Goal: Book appointment/travel/reservation

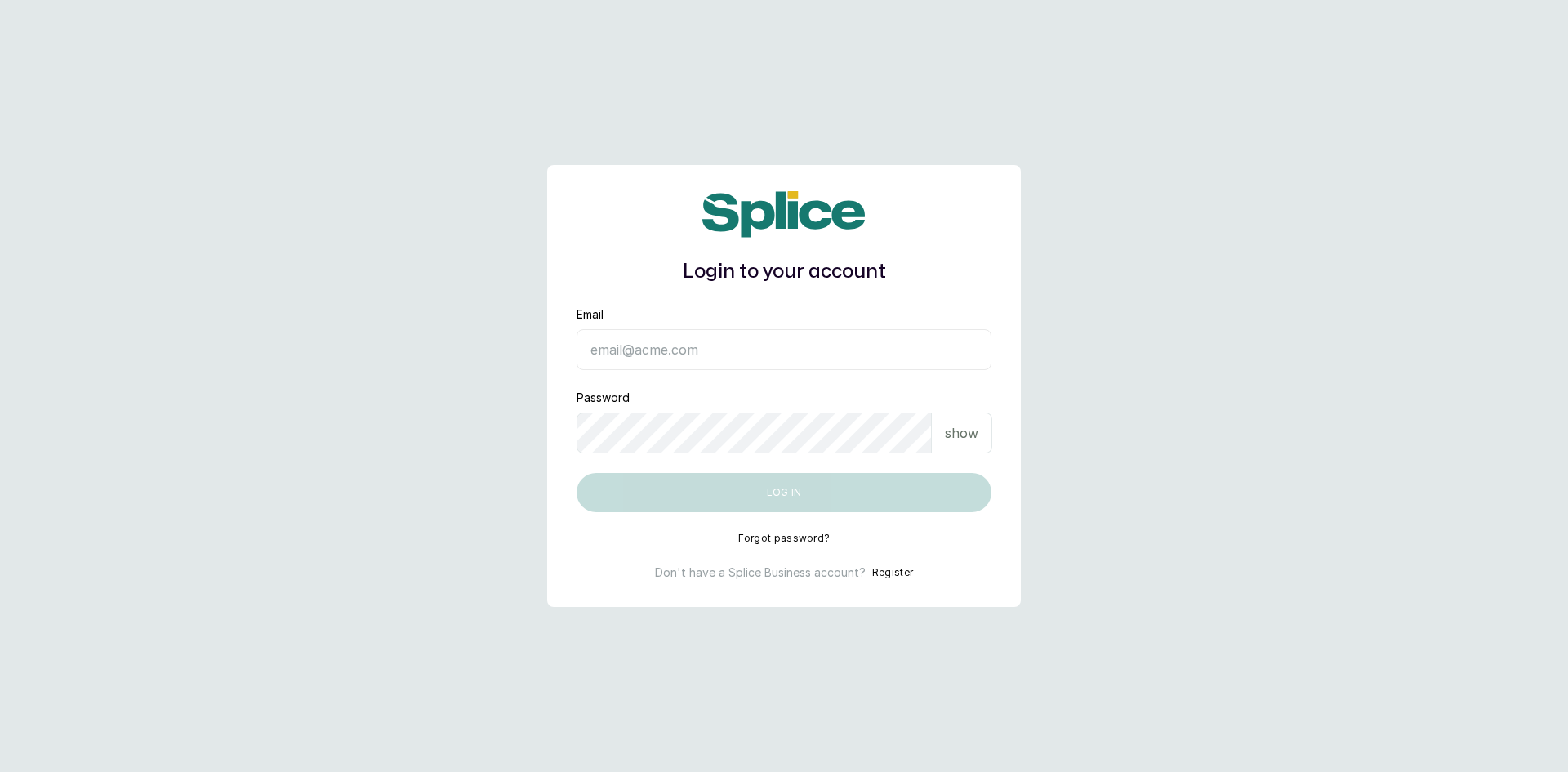
type input "[EMAIL_ADDRESS][DOMAIN_NAME]"
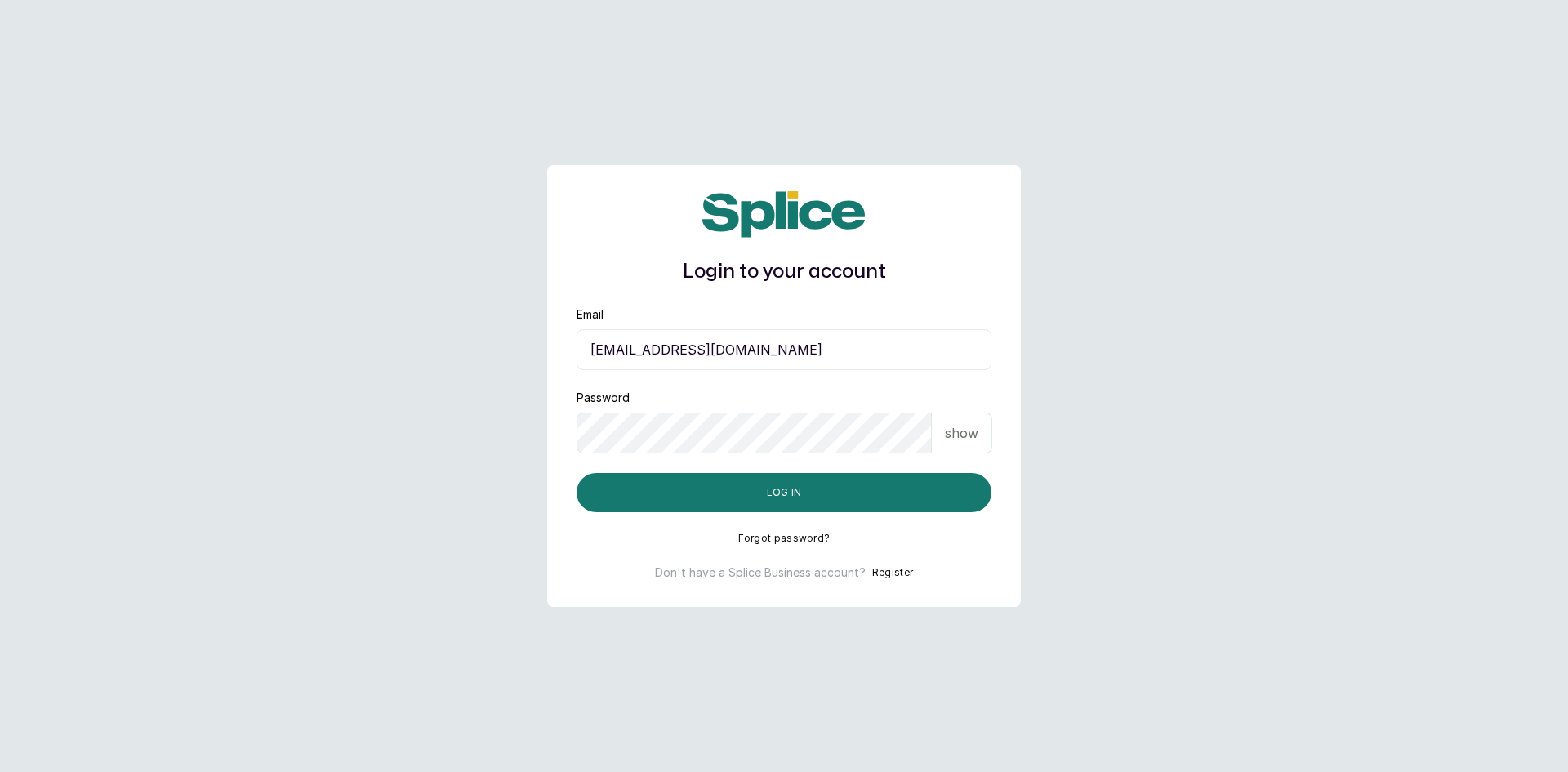
click at [966, 438] on p "show" at bounding box center [962, 433] width 34 height 19
click at [872, 507] on button "Log in" at bounding box center [784, 493] width 415 height 39
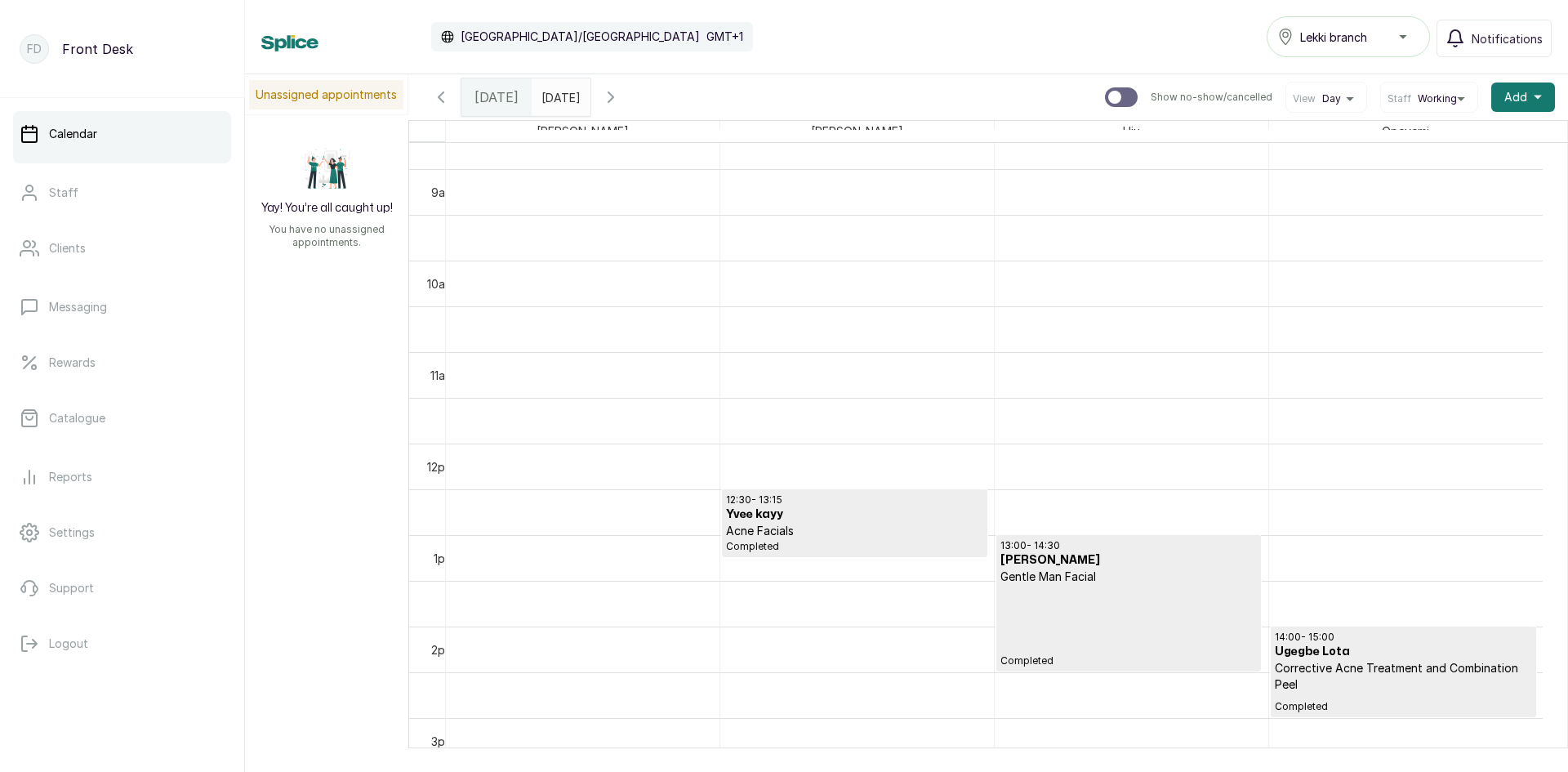
scroll to position [795, 0]
type input "dd/MM/yyyy"
click at [558, 99] on input "dd/MM/yyyy" at bounding box center [545, 93] width 26 height 28
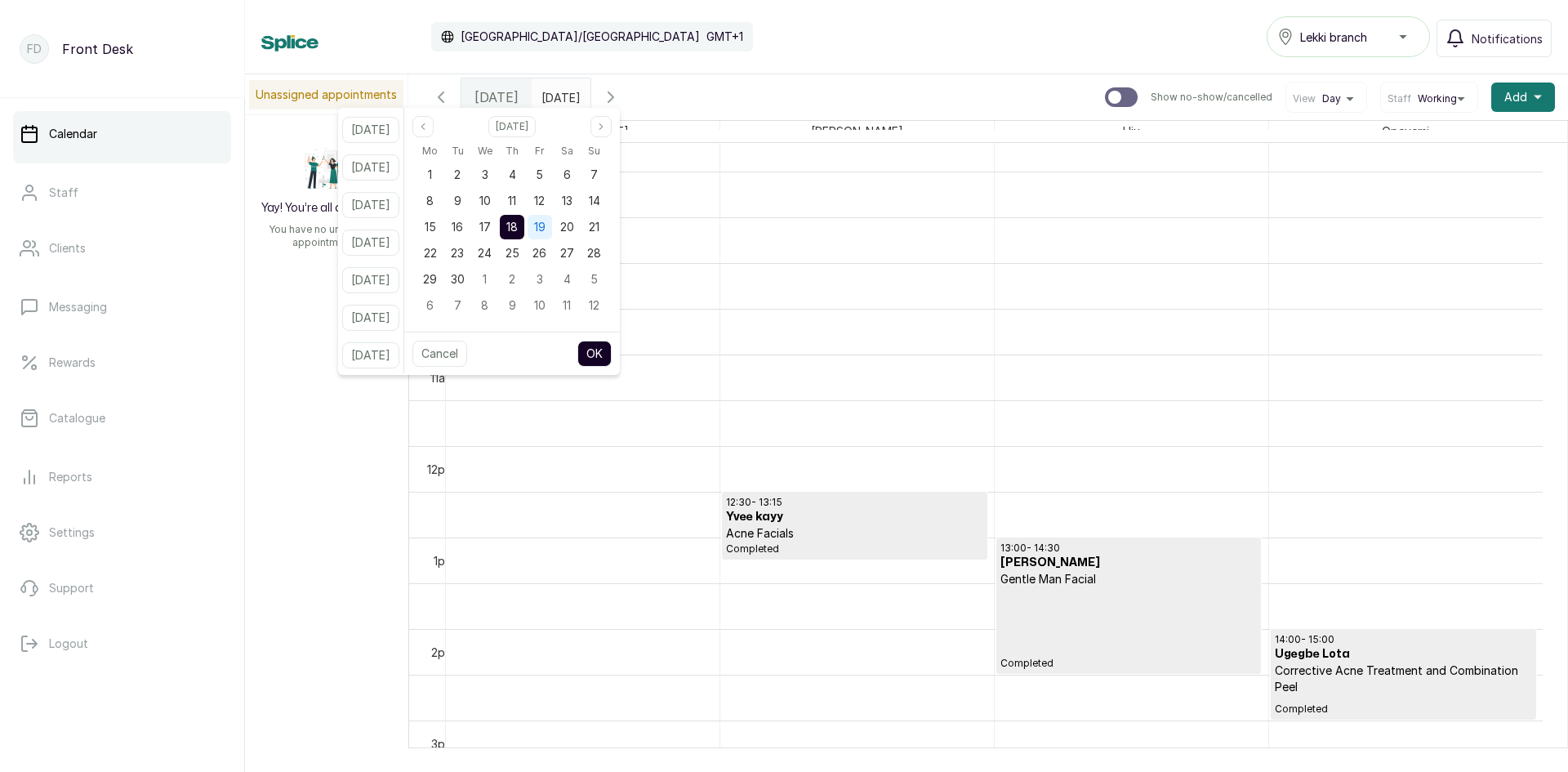
click at [546, 229] on span "19" at bounding box center [540, 227] width 12 height 14
click at [612, 354] on button "OK" at bounding box center [595, 354] width 35 height 26
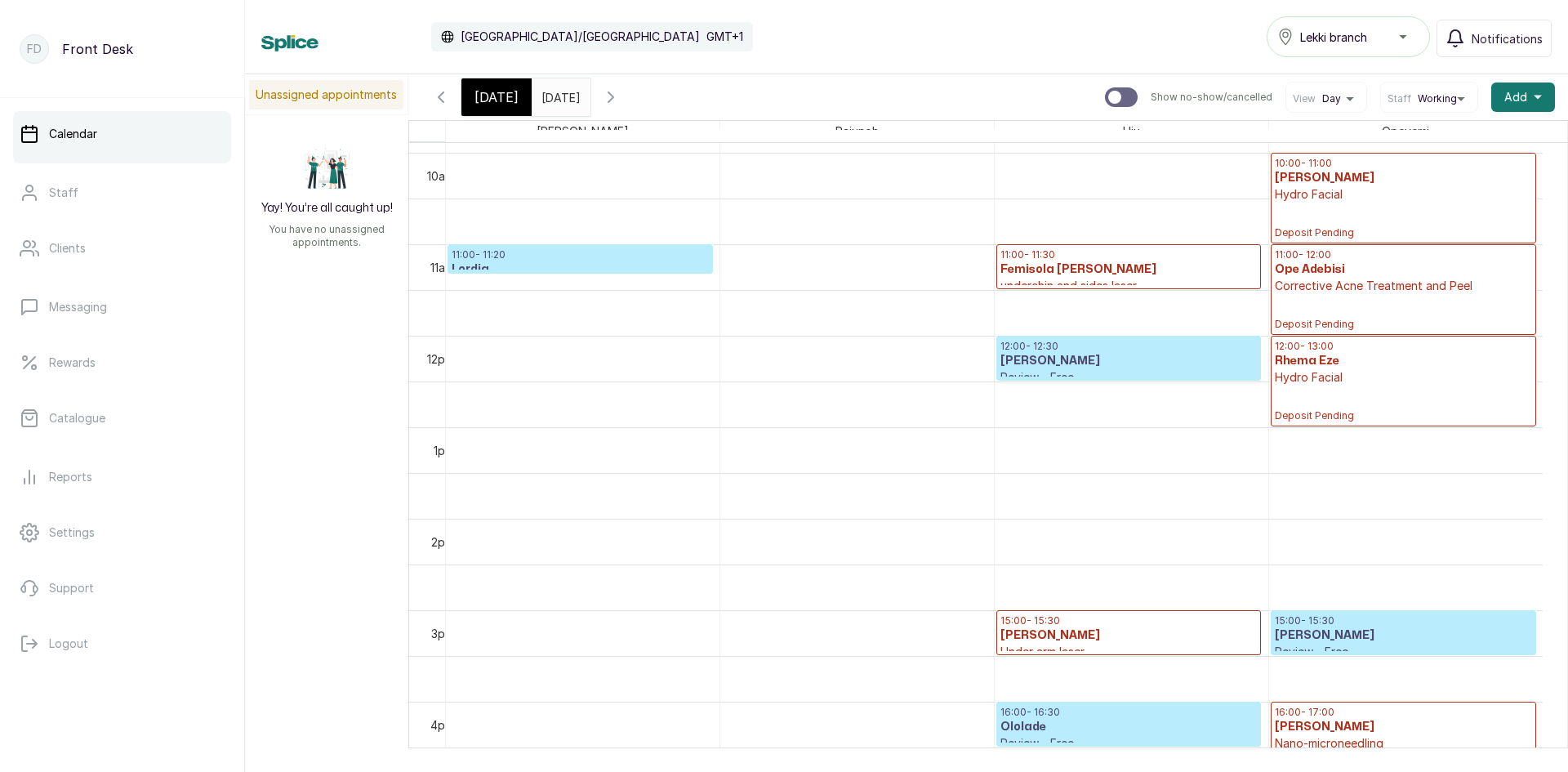
scroll to position [0, 0]
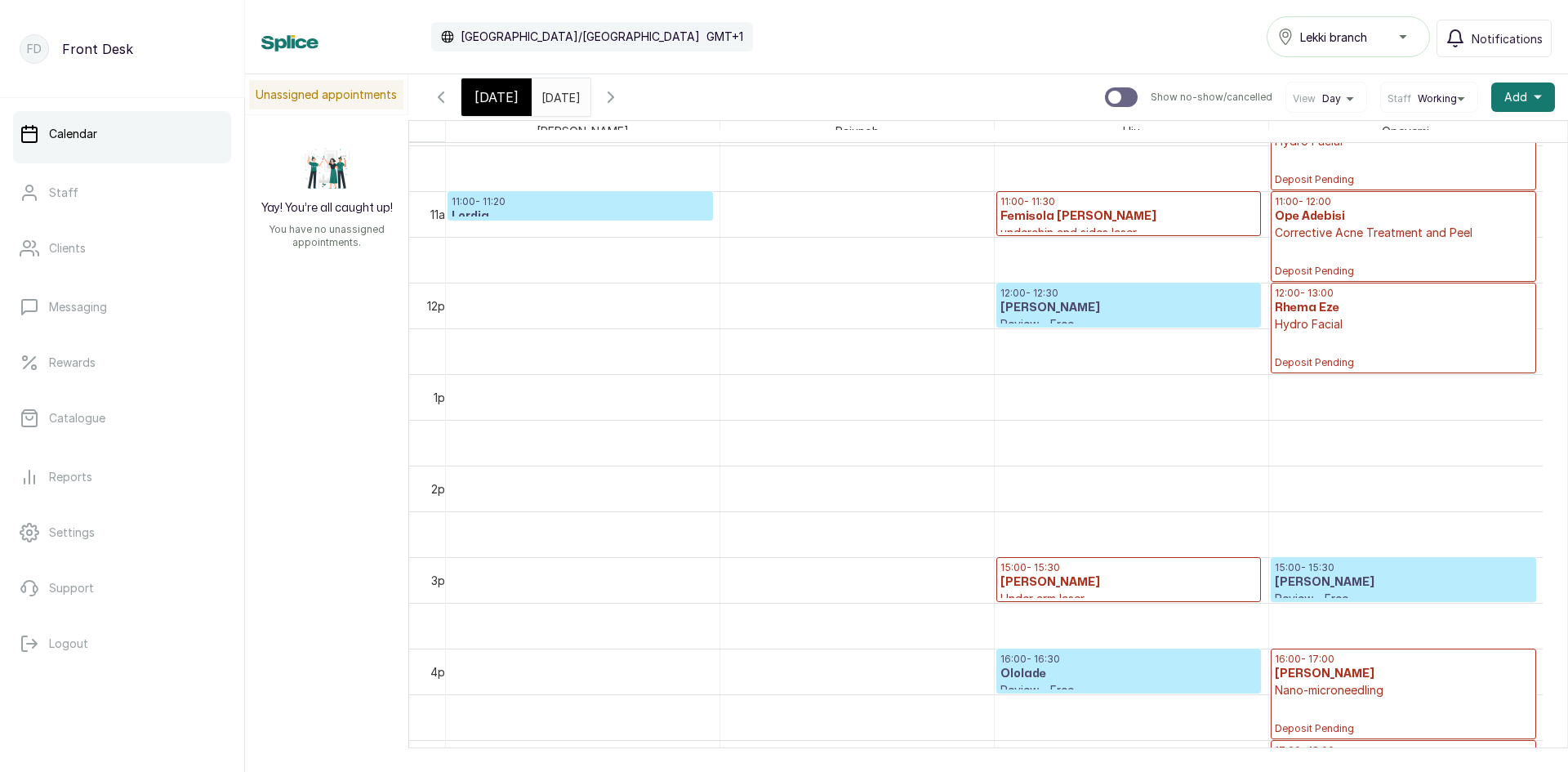
click at [569, 211] on h3 "Lordia" at bounding box center [580, 216] width 257 height 16
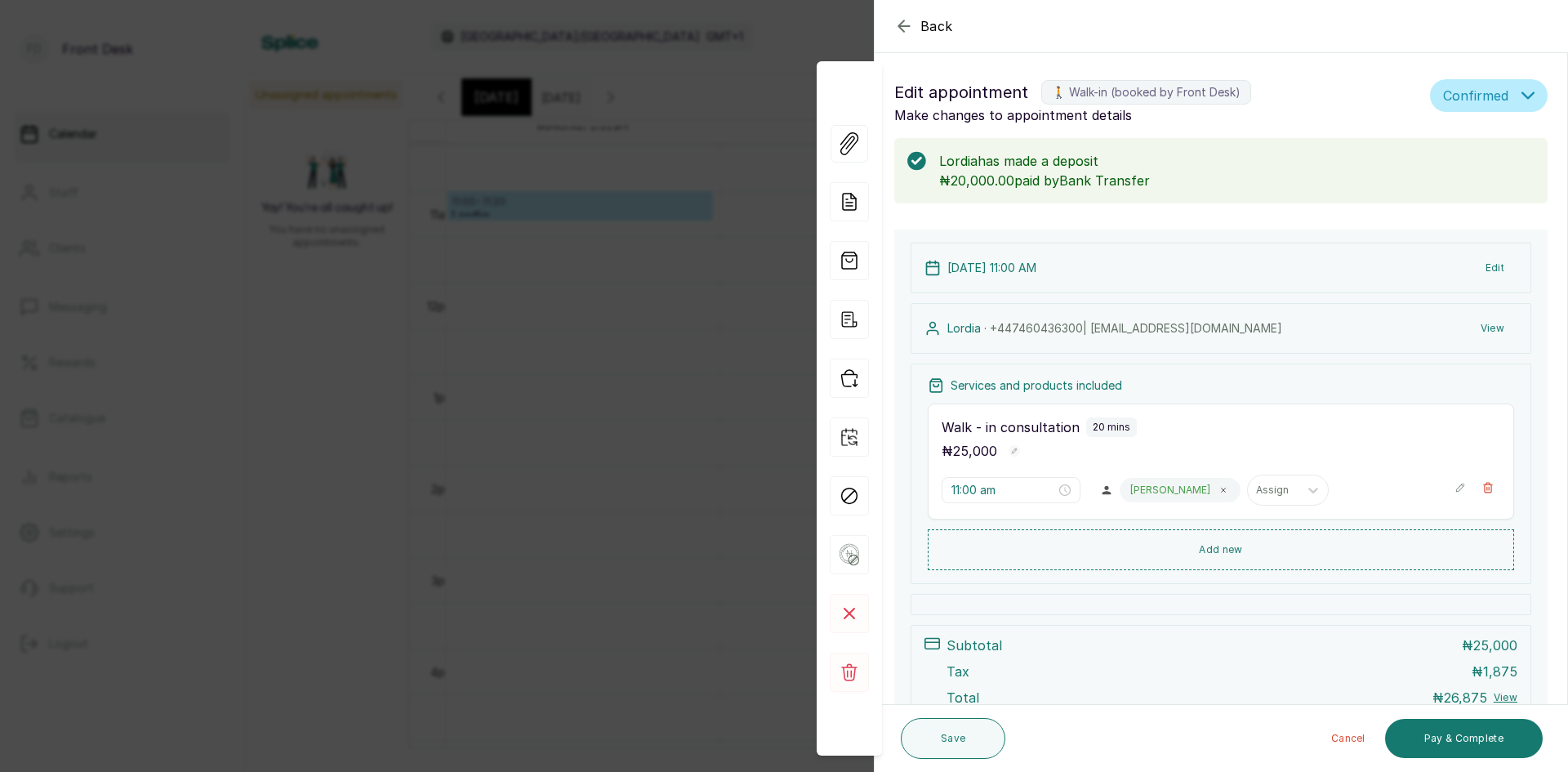
drag, startPoint x: 498, startPoint y: 340, endPoint x: 492, endPoint y: 350, distance: 11.7
click at [495, 344] on div "Back Appointment Details Edit appointment 🚶 Walk-in (booked by Front Desk) Make…" at bounding box center [784, 386] width 1568 height 772
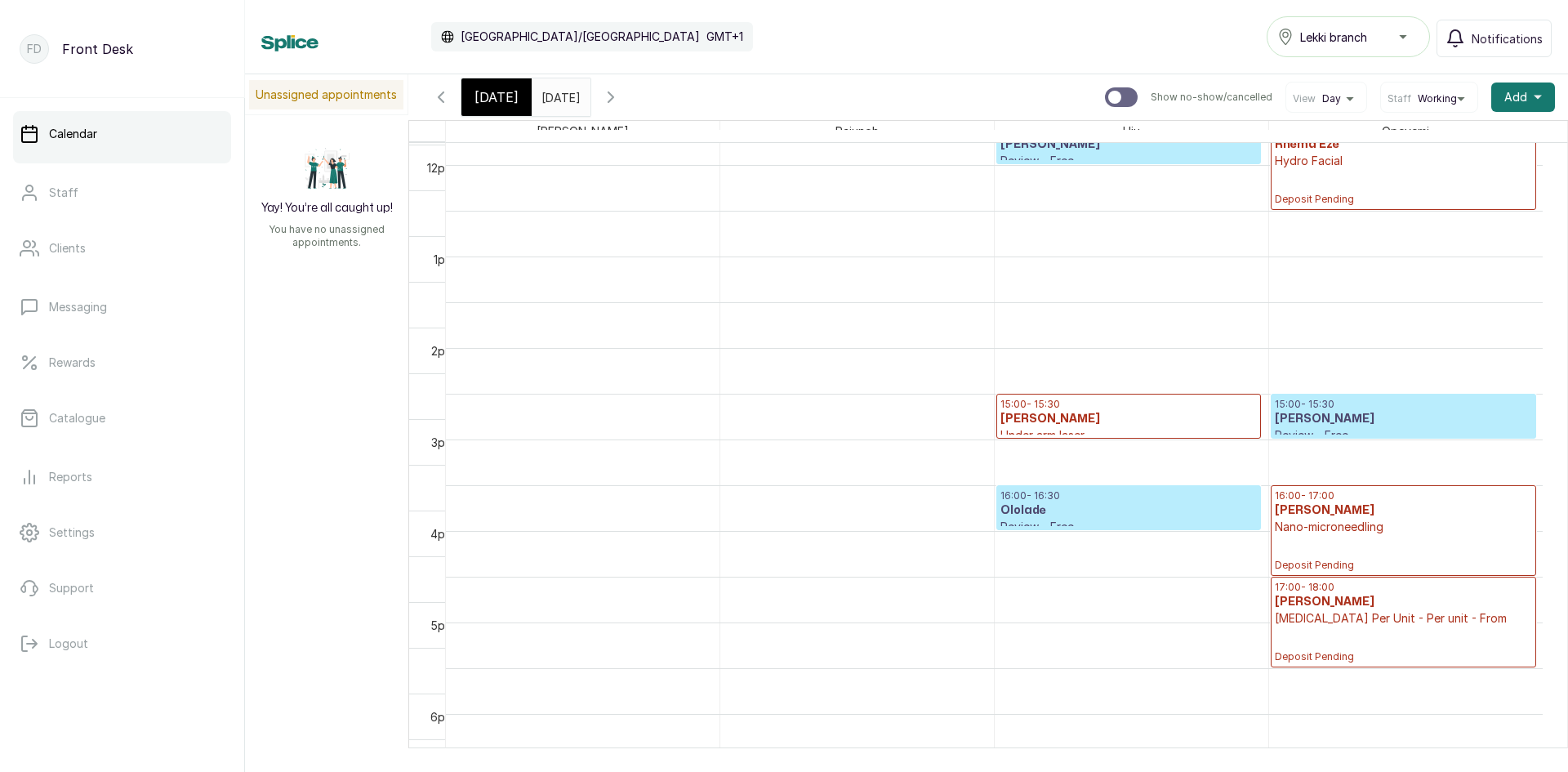
scroll to position [1122, 0]
click at [558, 97] on input "[DATE]" at bounding box center [545, 93] width 26 height 28
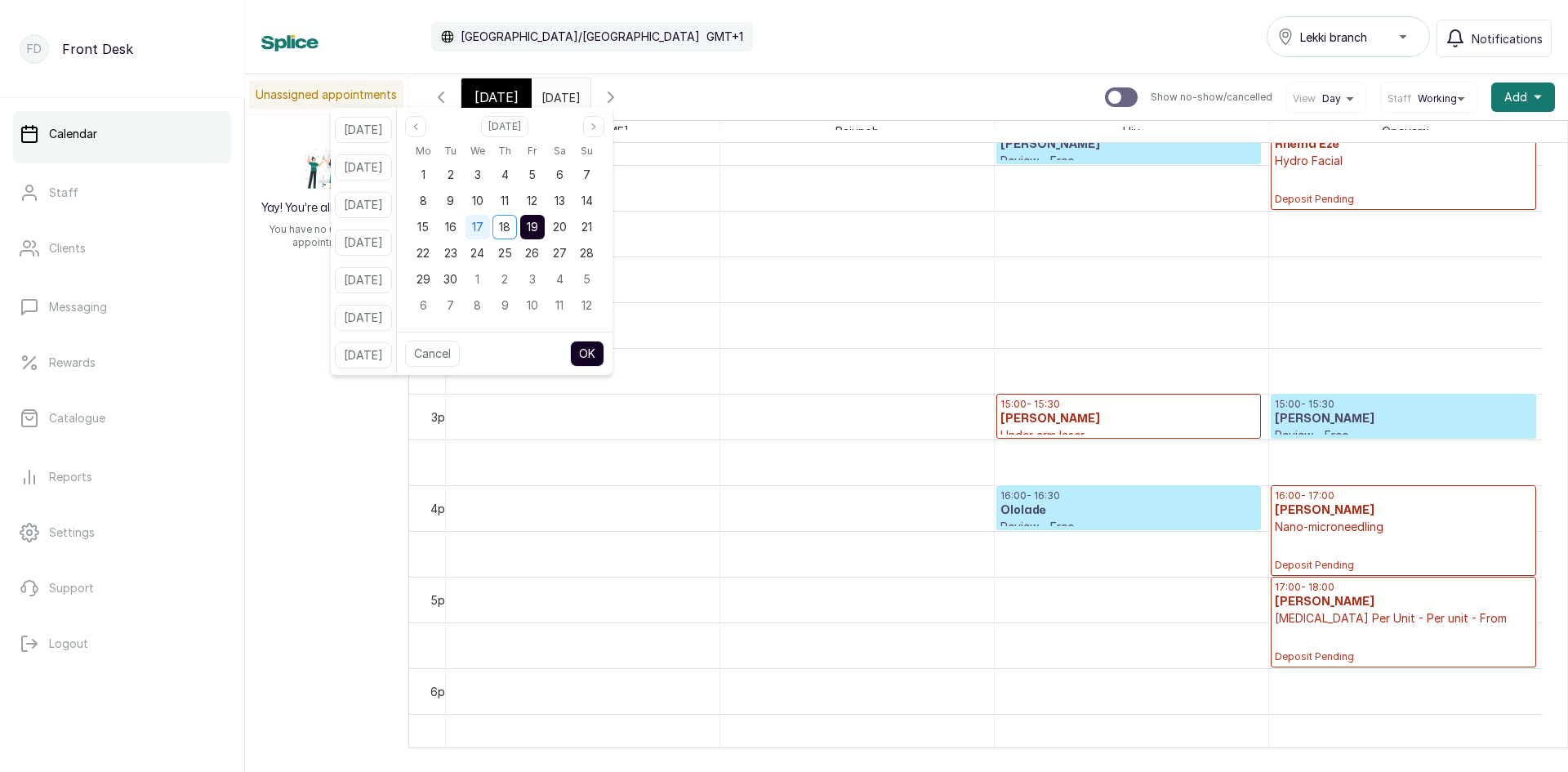
click at [490, 234] on div "17" at bounding box center [477, 227] width 25 height 25
click at [602, 356] on button "OK" at bounding box center [587, 354] width 35 height 26
type input "[DATE]"
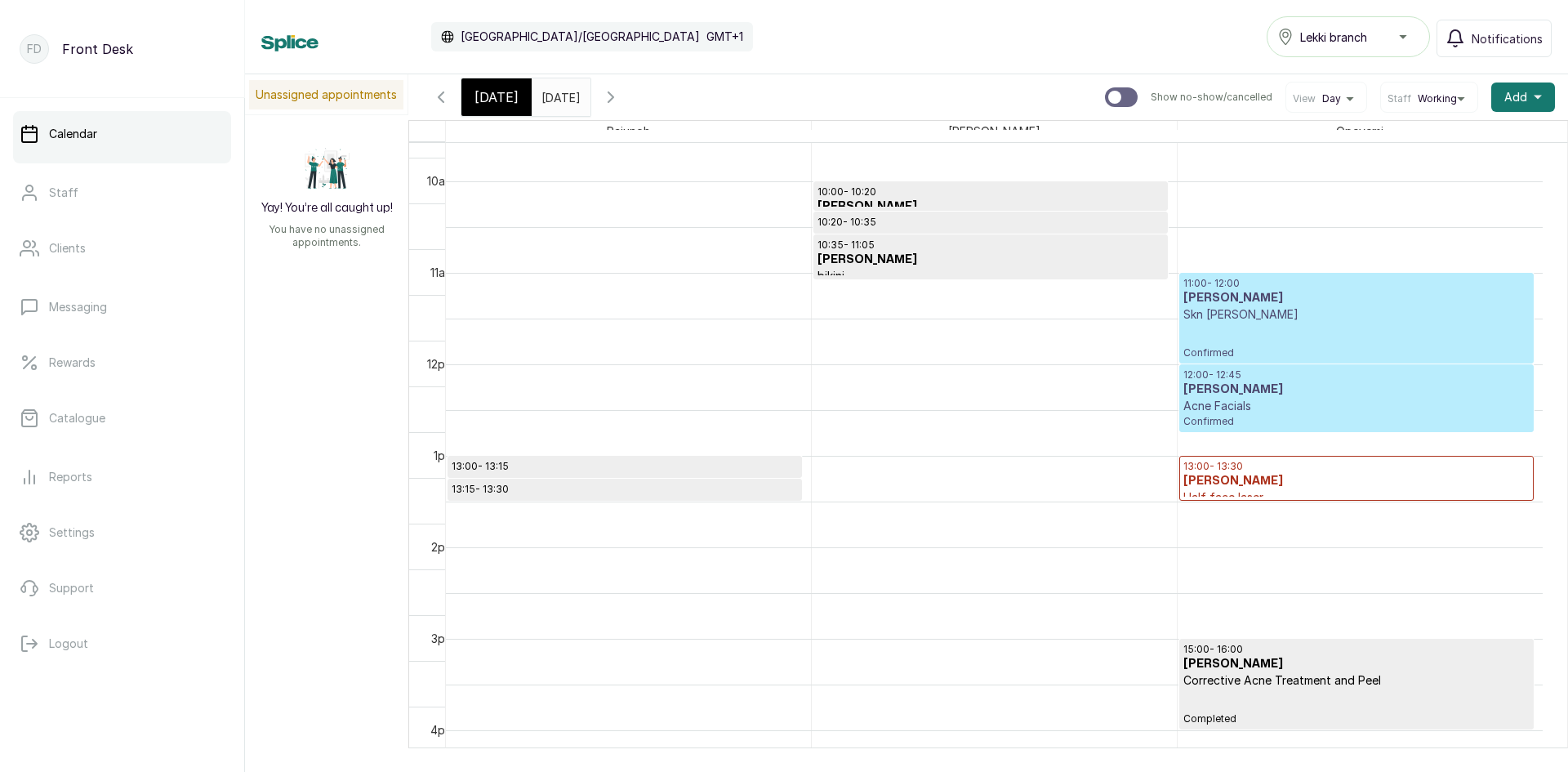
scroll to position [877, 0]
click at [725, 500] on div "13:15 - 13:30 [PERSON_NAME] Under [PERSON_NAME] laser Completed" at bounding box center [624, 490] width 355 height 23
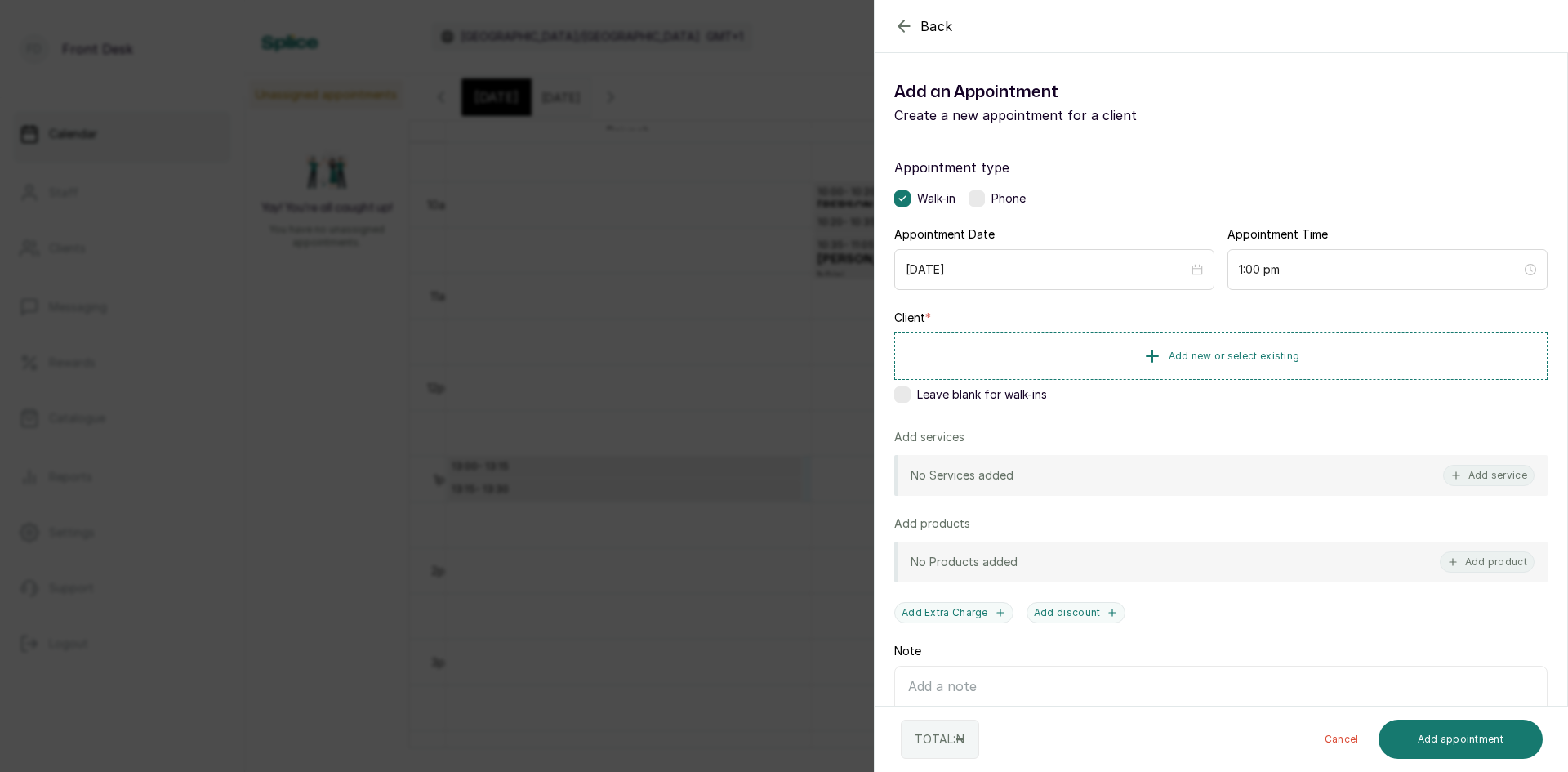
click at [388, 245] on div "Back Add Appointment Add an Appointment Create a new appointment for a client A…" at bounding box center [784, 386] width 1568 height 772
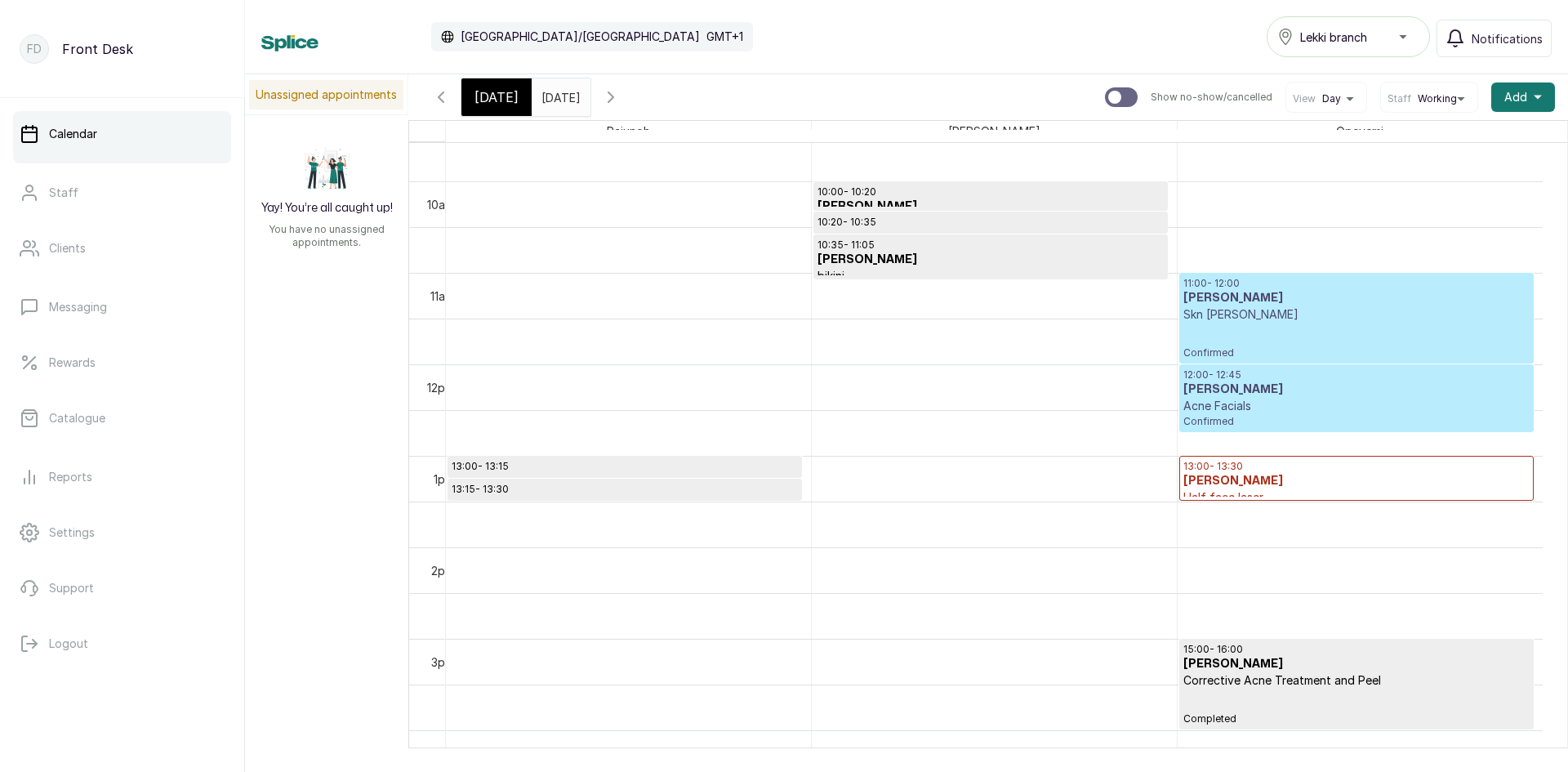
click at [512, 468] on p "13:00 - 13:15" at bounding box center [624, 466] width 346 height 13
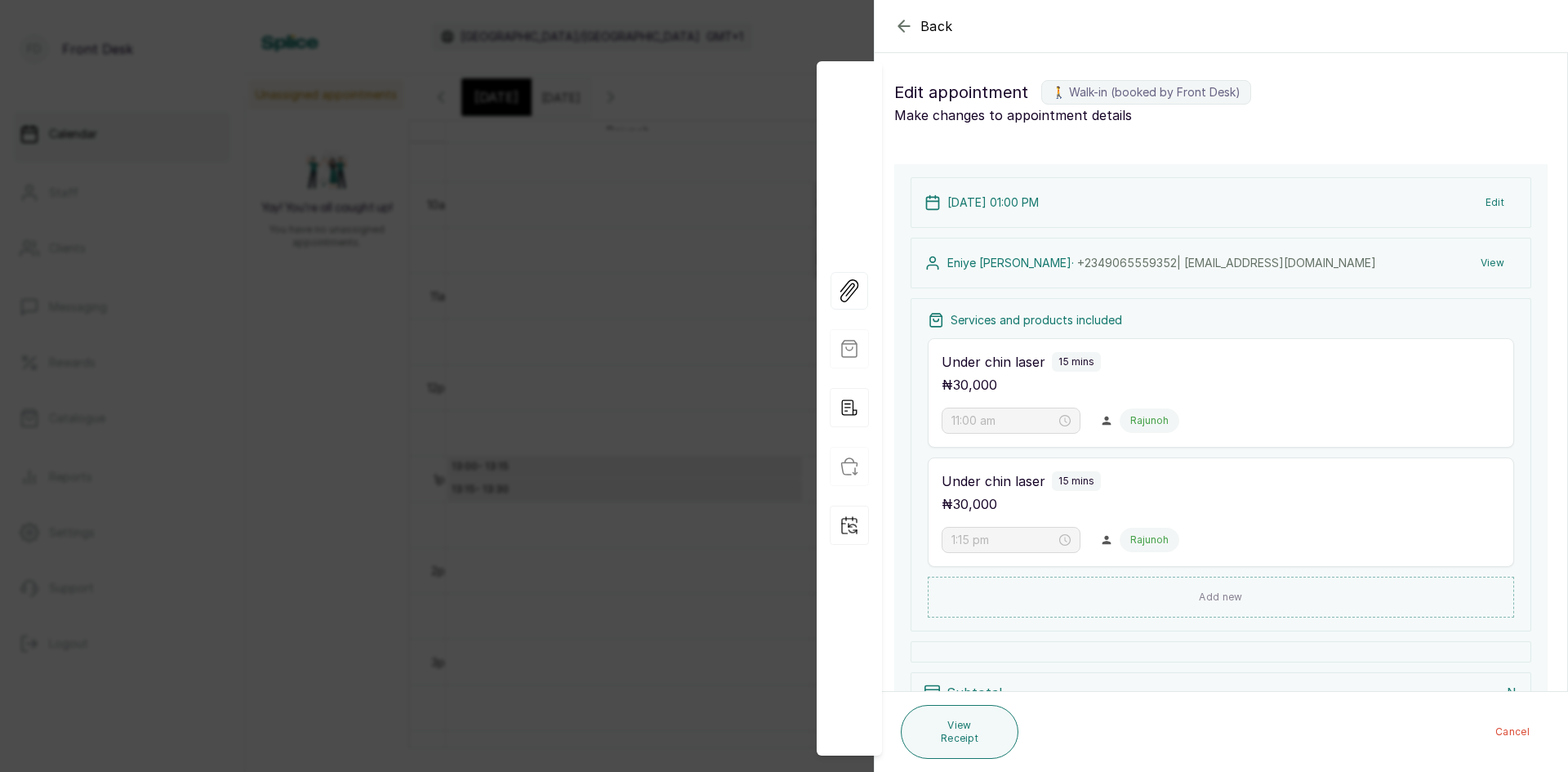
type input "1:00 pm"
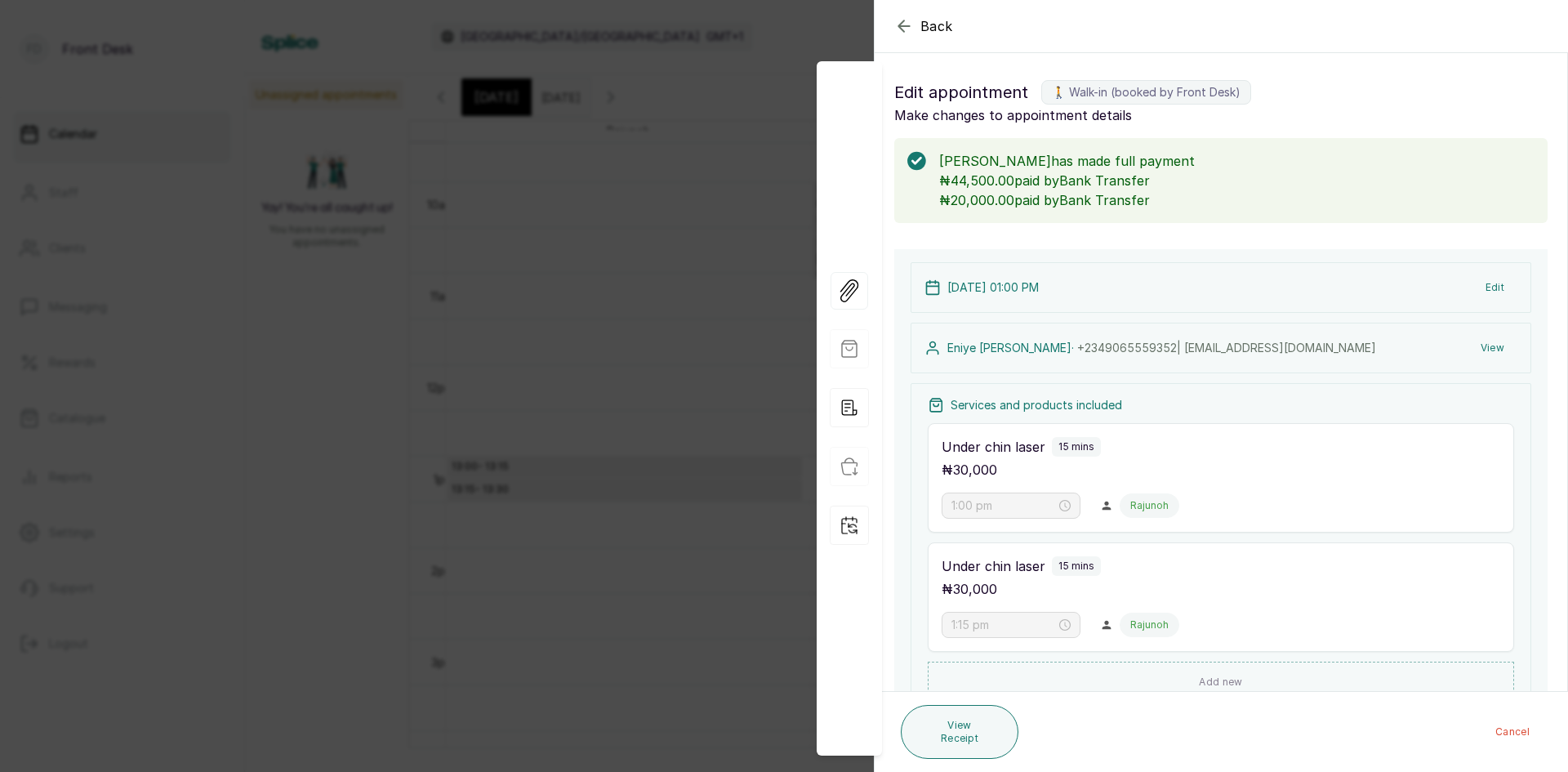
click at [364, 487] on div "Back Appointment Details Edit appointment 🚶 Walk-in (booked by Front Desk) Make…" at bounding box center [784, 386] width 1568 height 772
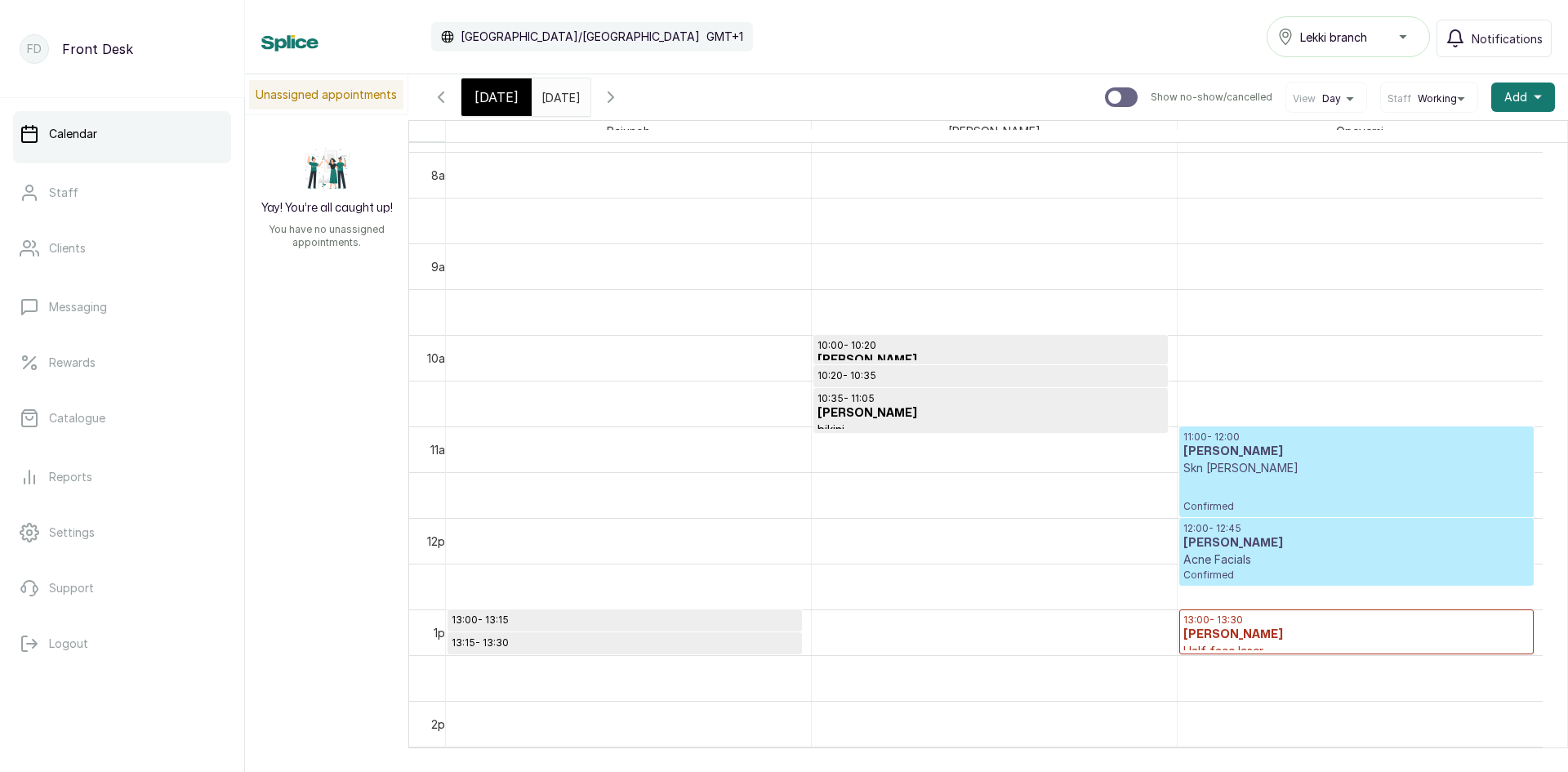
scroll to position [714, 0]
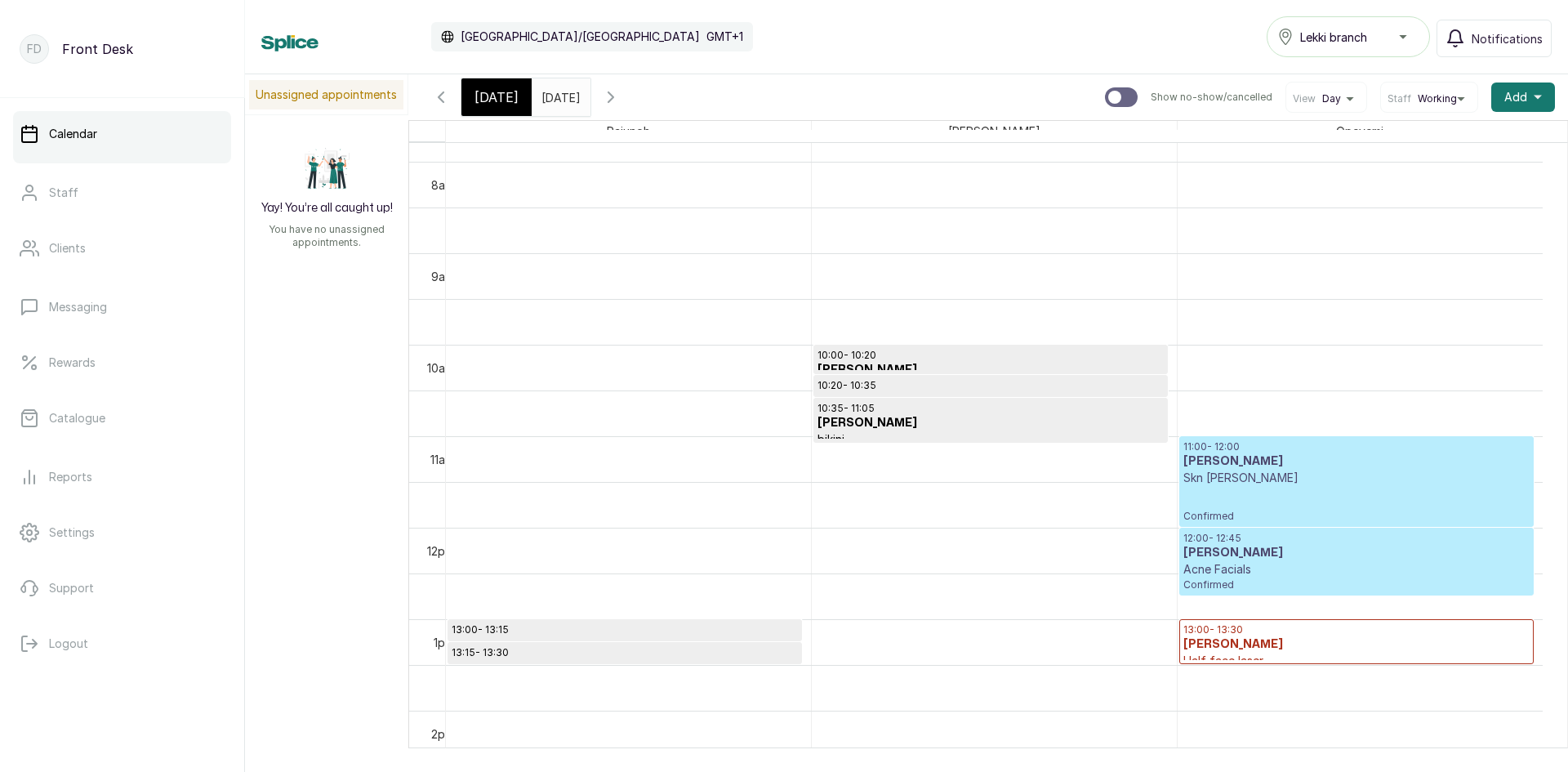
click at [1226, 561] on p "Acne Facials" at bounding box center [1356, 569] width 346 height 16
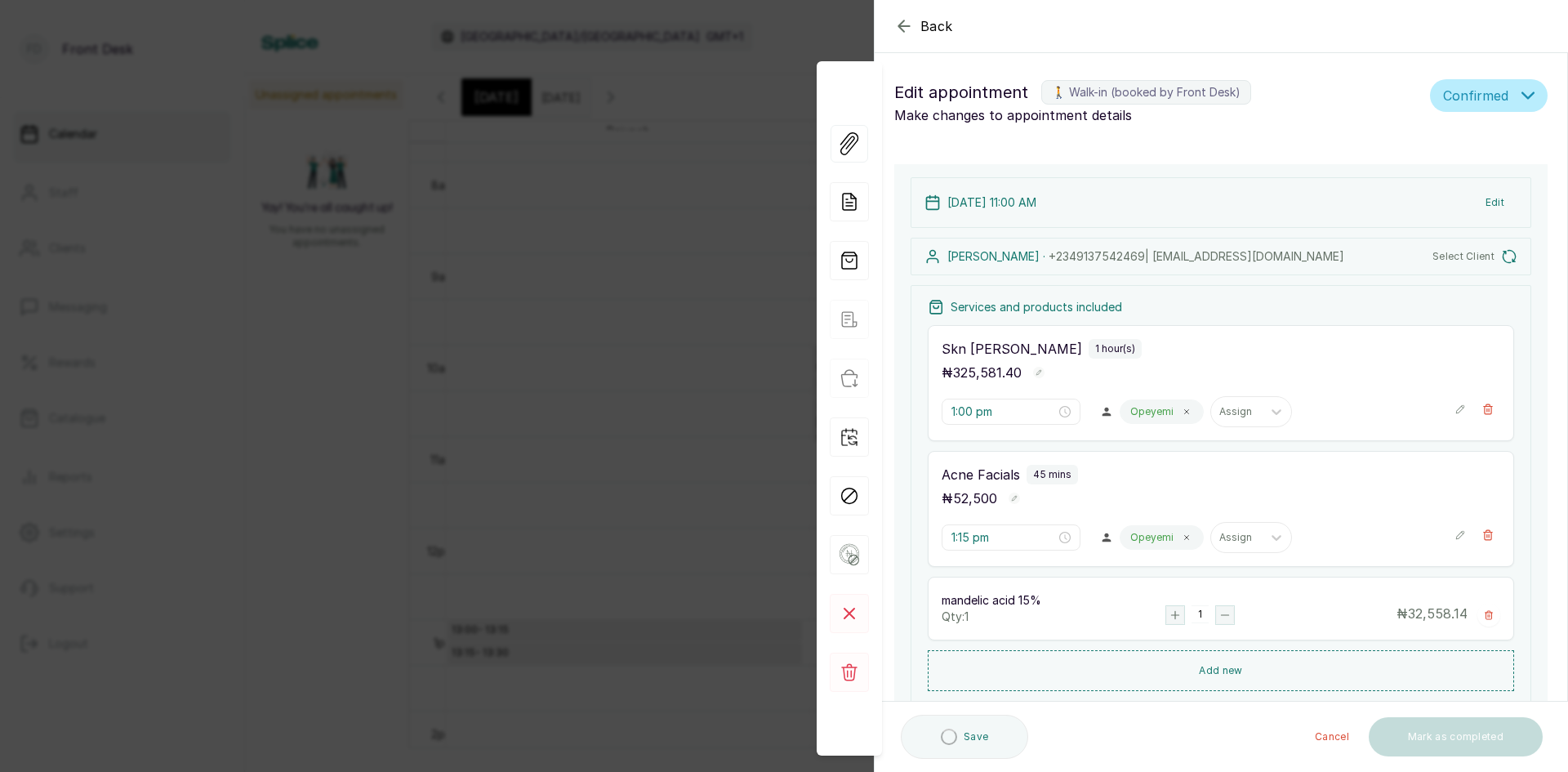
type input "11:00 am"
type input "12:00 pm"
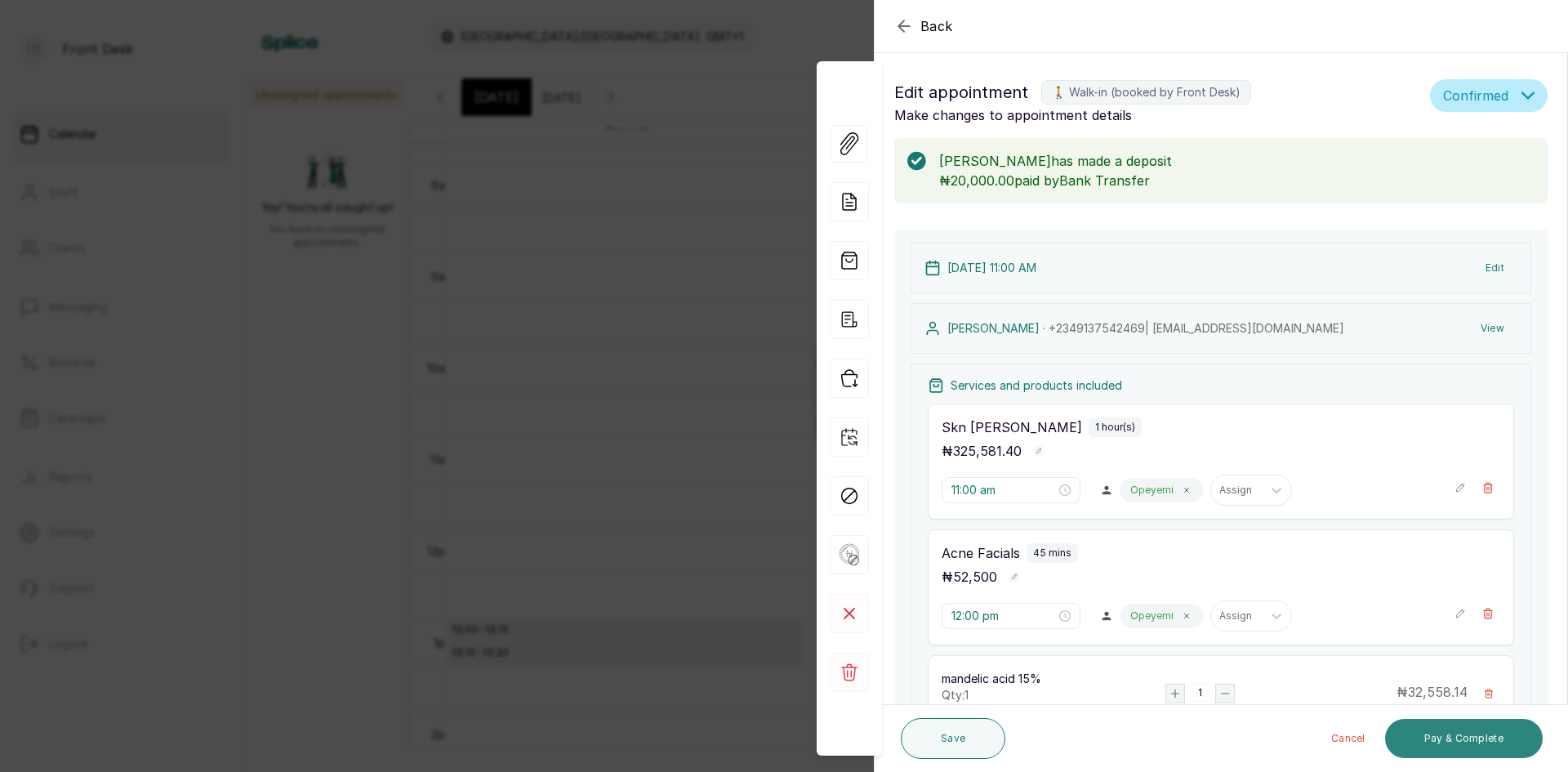
click at [1438, 737] on button "Pay & Complete" at bounding box center [1464, 739] width 157 height 39
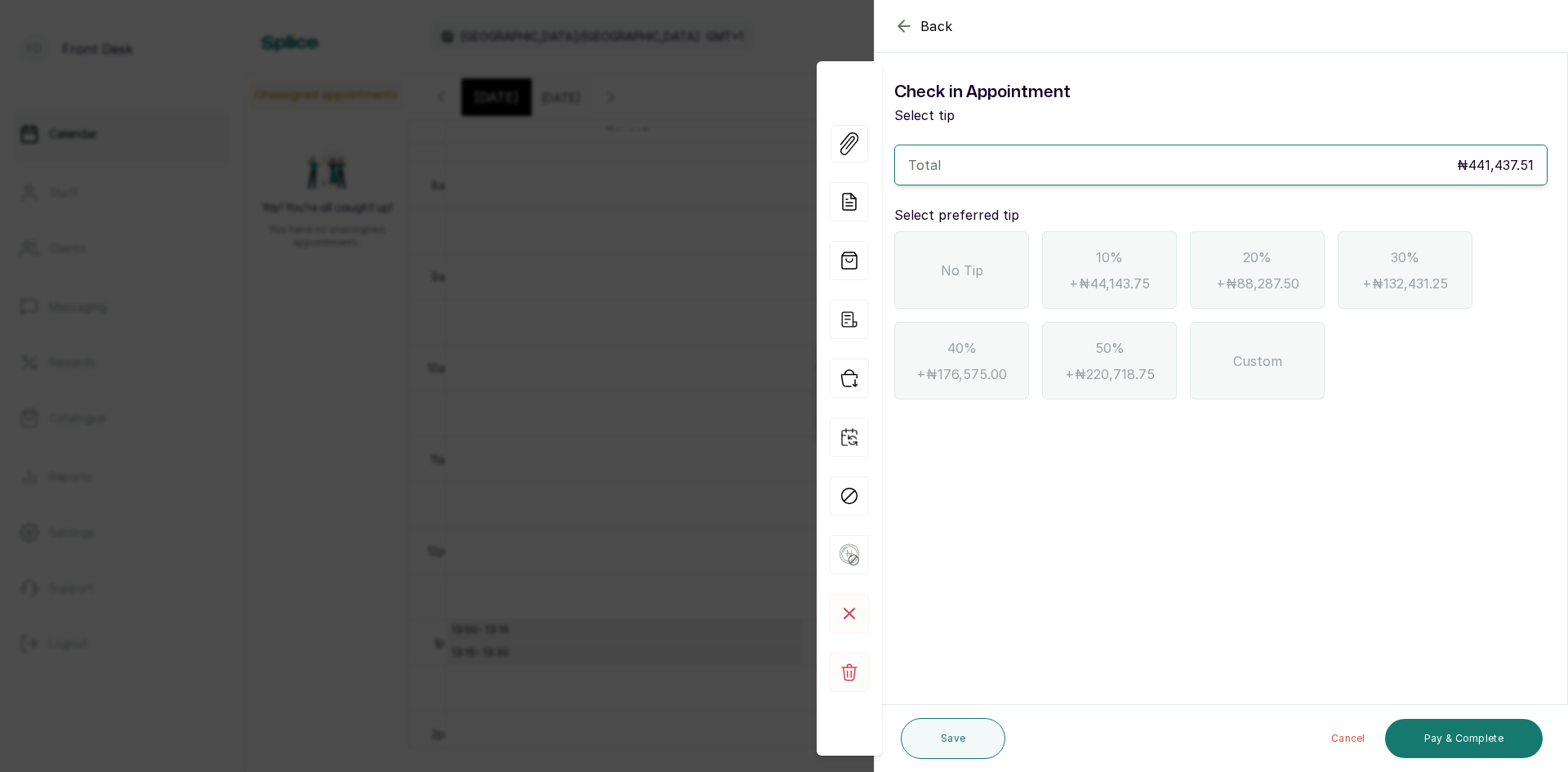
click at [994, 265] on div "No Tip" at bounding box center [961, 270] width 135 height 78
click at [1478, 747] on button "Pay & Complete" at bounding box center [1464, 739] width 157 height 39
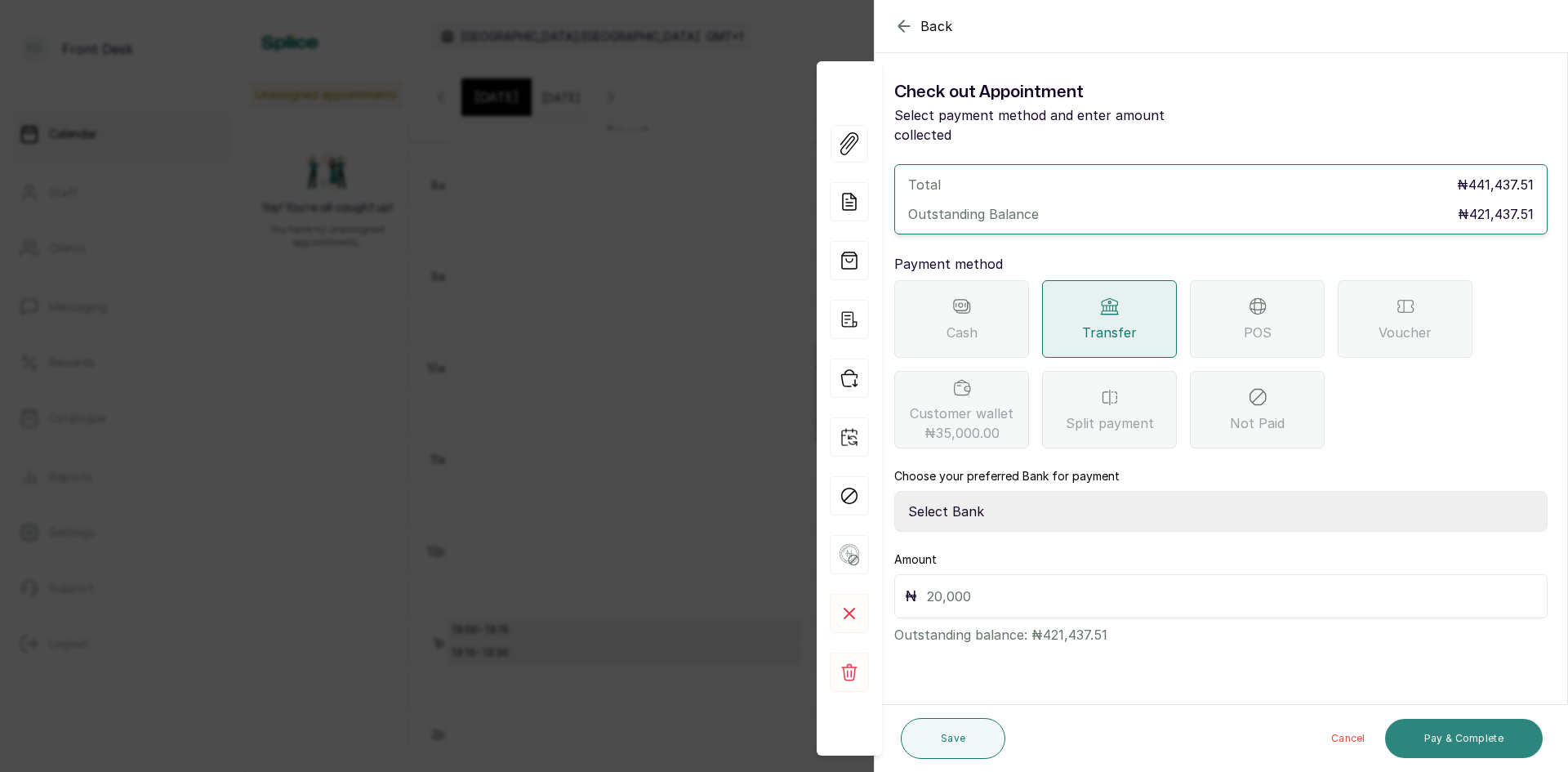
click at [1430, 736] on button "Pay & Complete" at bounding box center [1464, 739] width 157 height 39
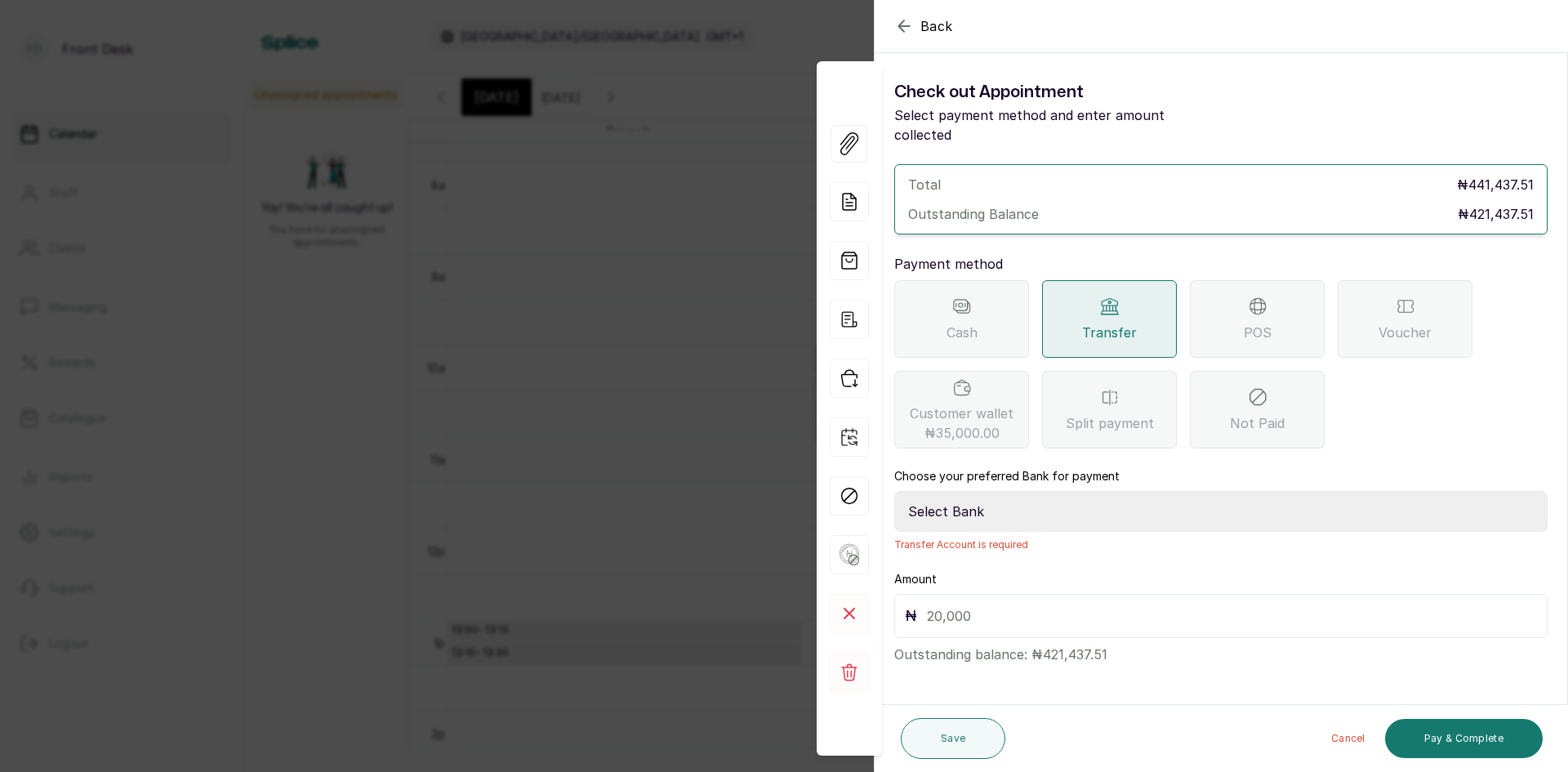
click at [1095, 491] on select "Select Bank [PERSON_NAME] Fairmoney Microfinance Bank SKN ANALYTICS MED AESTH. …" at bounding box center [1221, 511] width 653 height 41
select select "43272bc0-21c6-4b19-b9fb-c2093b8603c2"
click at [894, 491] on select "Select Bank [PERSON_NAME] Fairmoney Microfinance Bank SKN ANALYTICS MED AESTH. …" at bounding box center [1221, 511] width 653 height 41
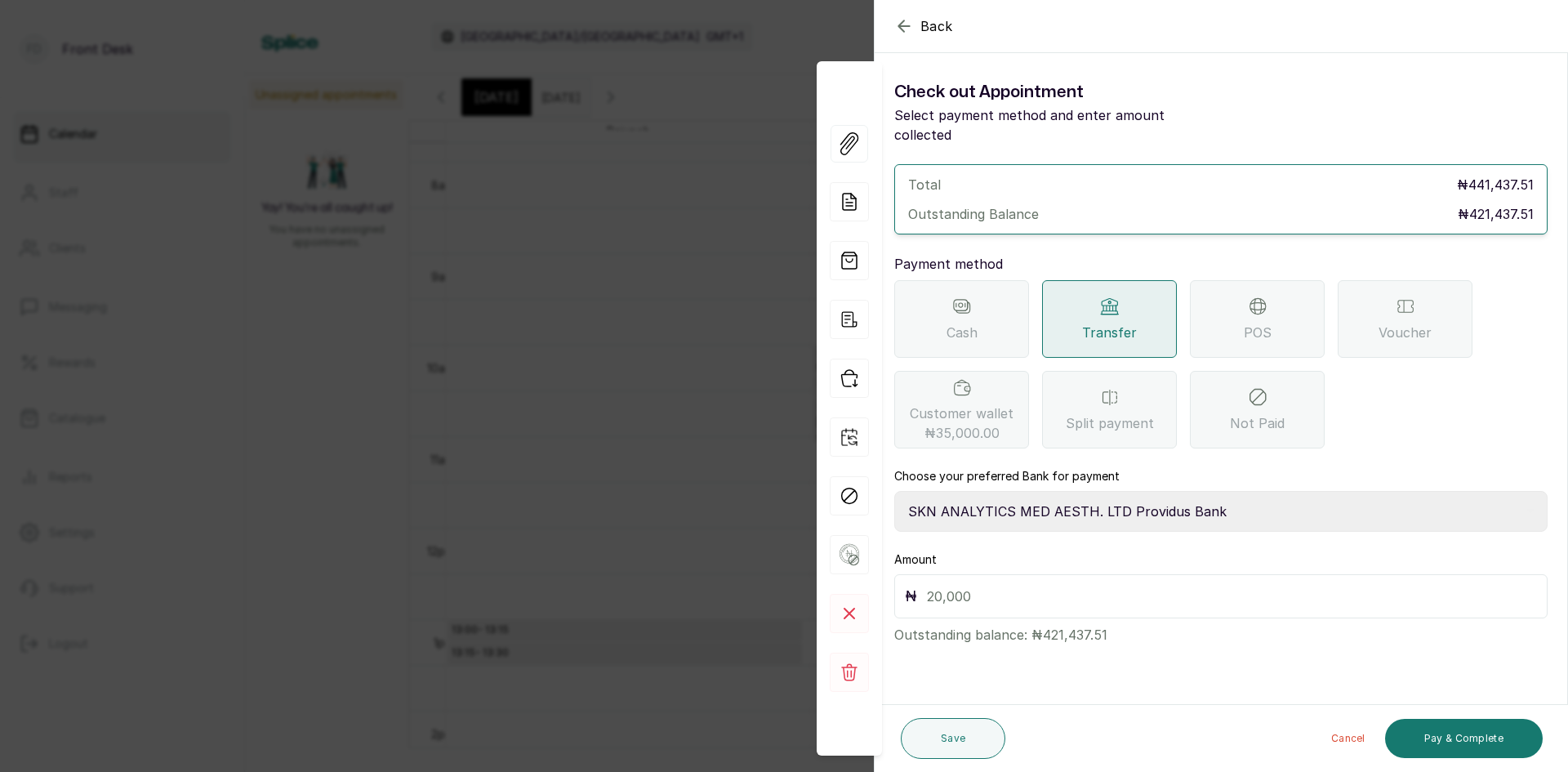
click at [1114, 588] on div "₦" at bounding box center [1221, 597] width 653 height 44
click at [1114, 585] on input "text" at bounding box center [1232, 596] width 610 height 23
type input "421,437.51"
click at [1452, 736] on button "Pay & Complete" at bounding box center [1464, 739] width 157 height 39
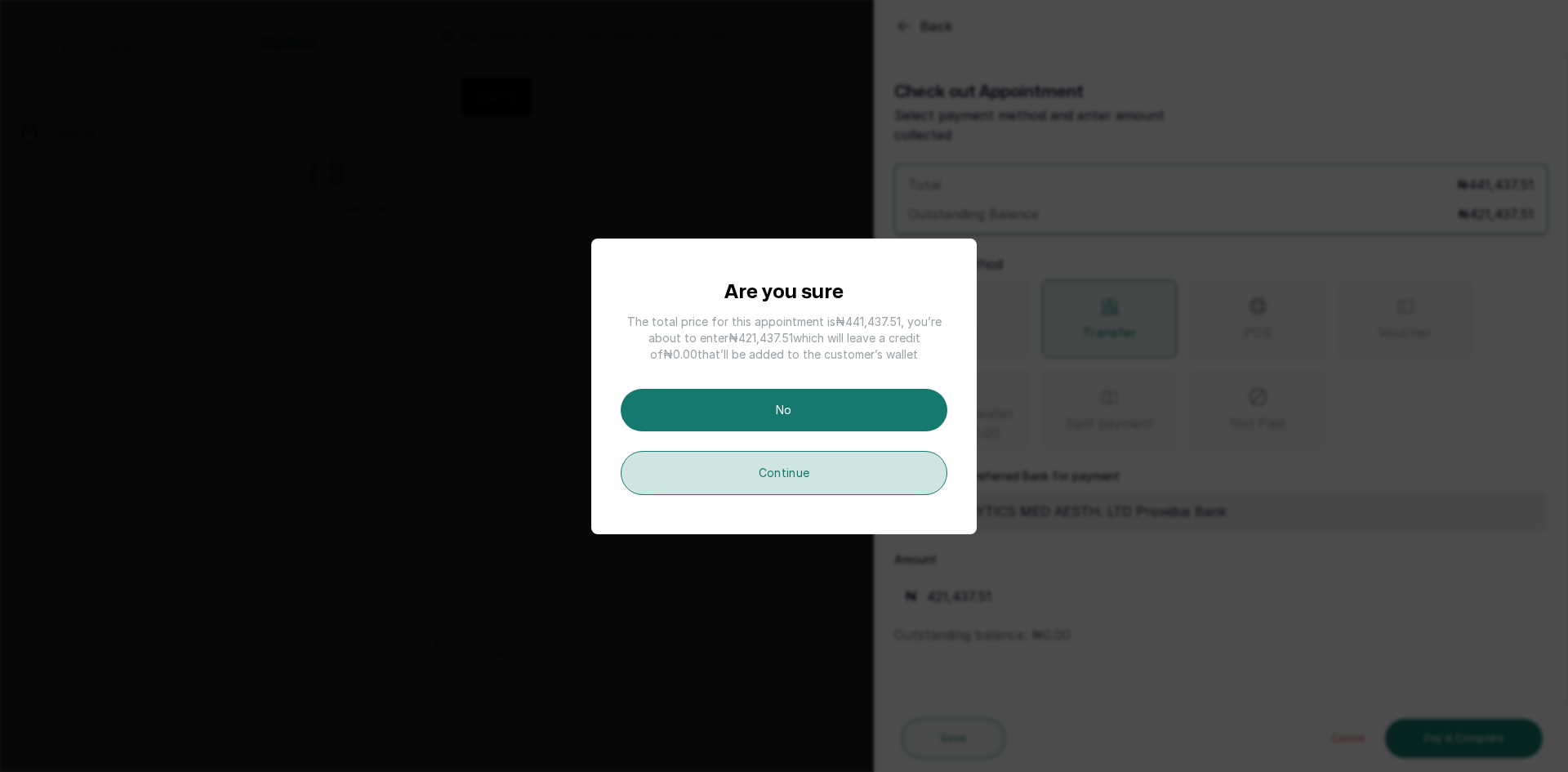
click at [778, 472] on button "Continue" at bounding box center [784, 473] width 327 height 44
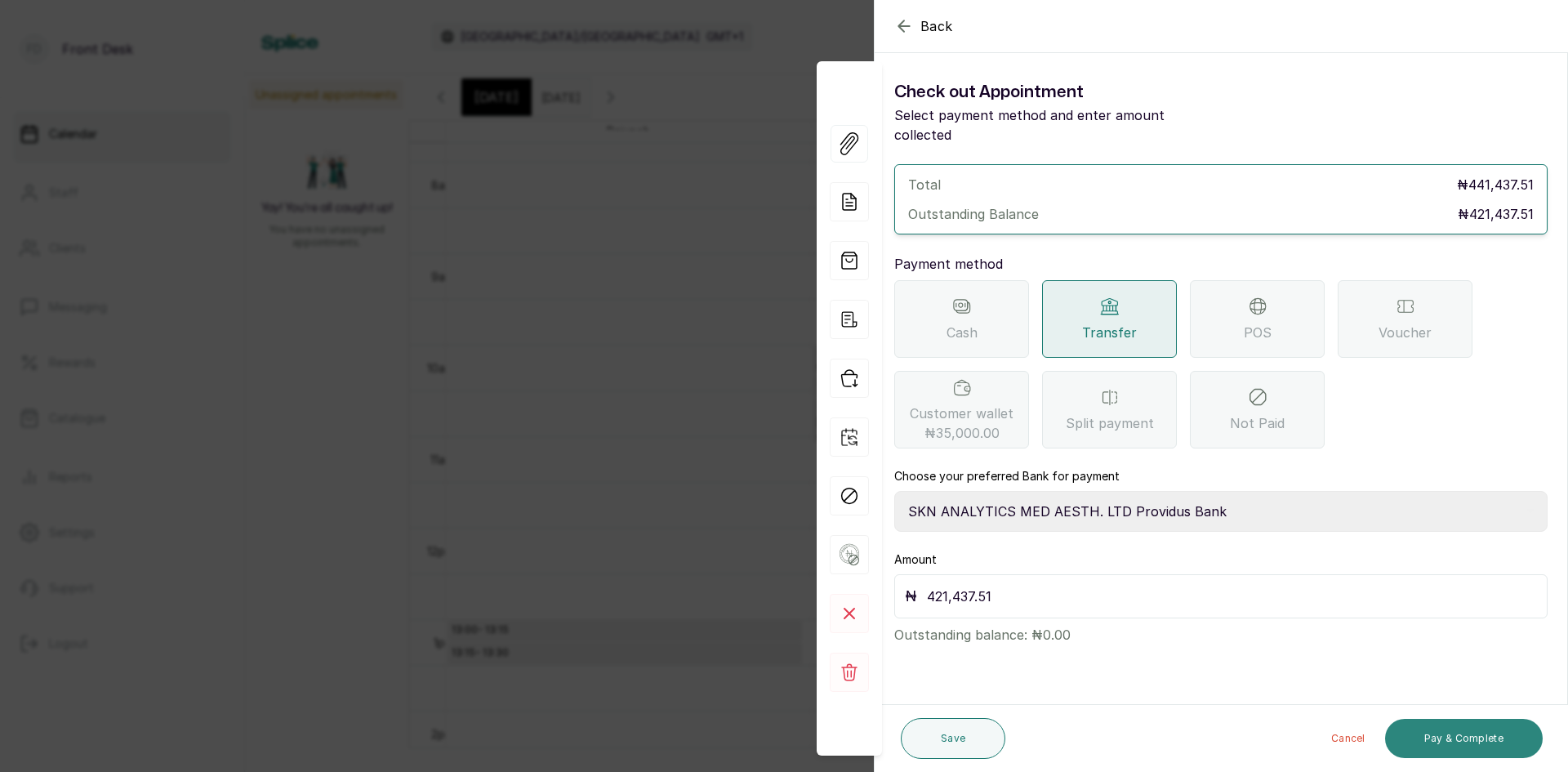
click at [1428, 742] on button "Pay & Complete" at bounding box center [1464, 739] width 157 height 39
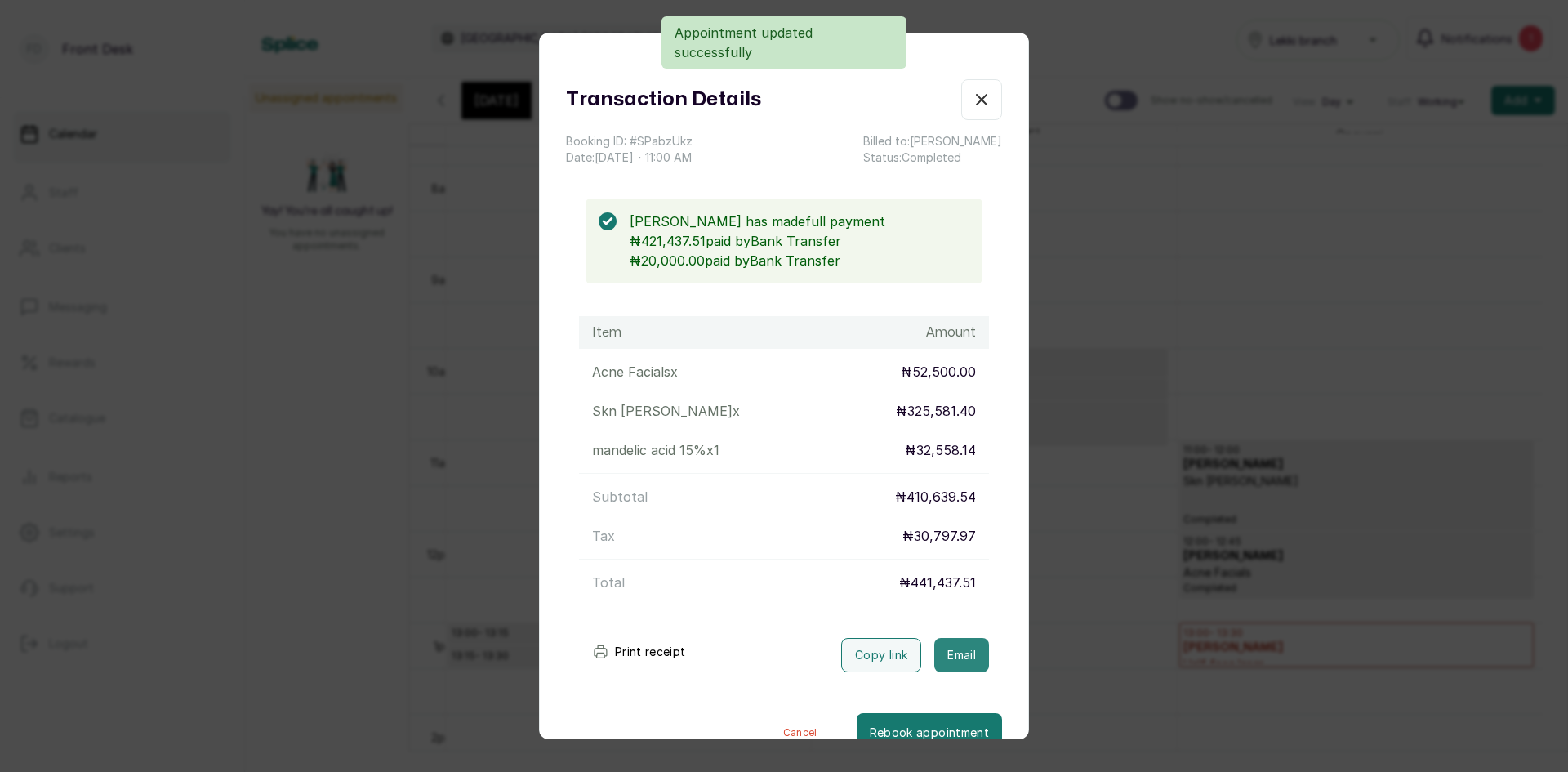
click at [944, 653] on button "Email" at bounding box center [961, 655] width 55 height 35
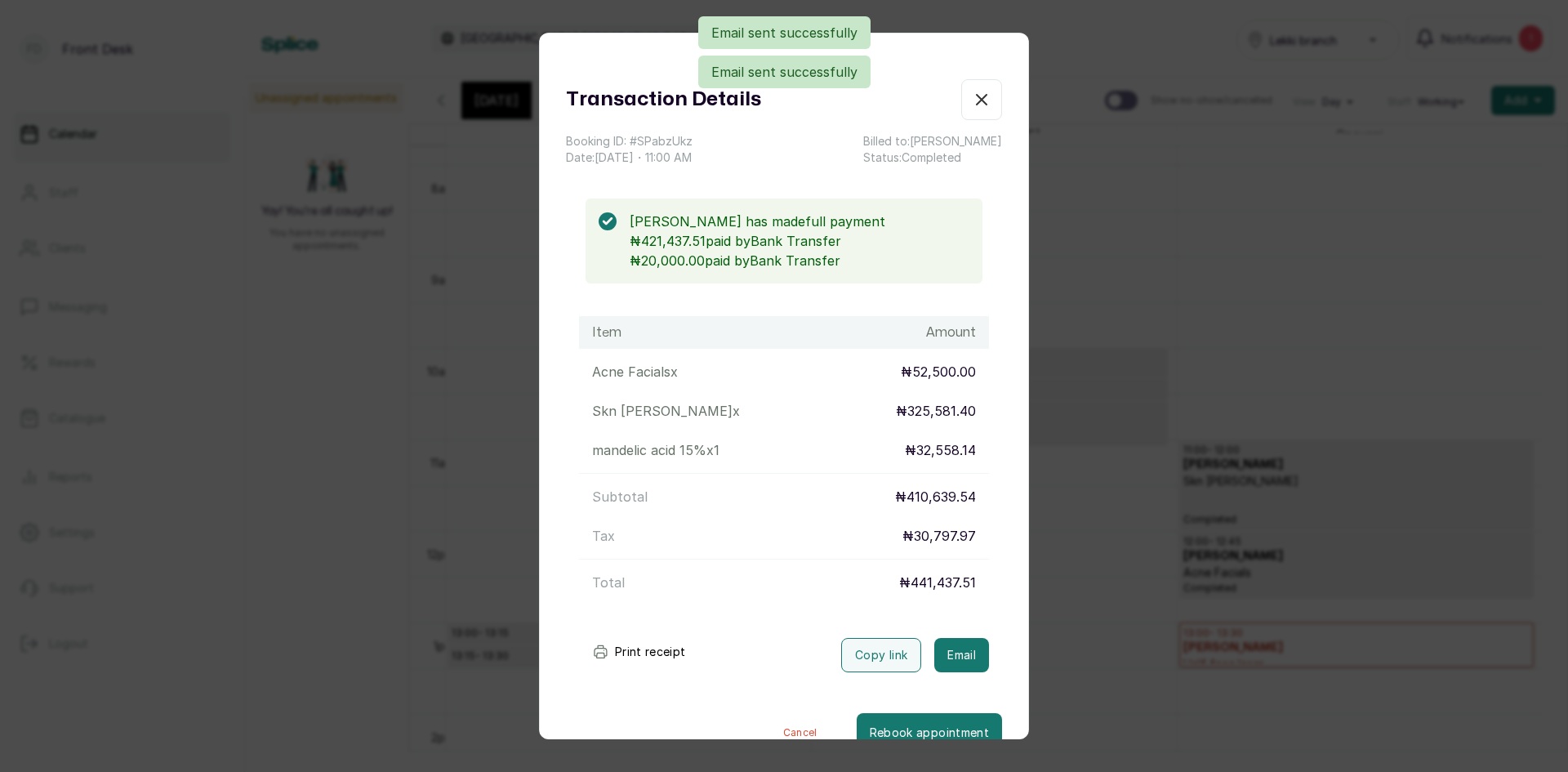
click at [1430, 504] on div "Transaction Details Booking ID: # SPabzUkz Date: [DATE] ・ 11:00 AM Billed to: […" at bounding box center [784, 386] width 1568 height 772
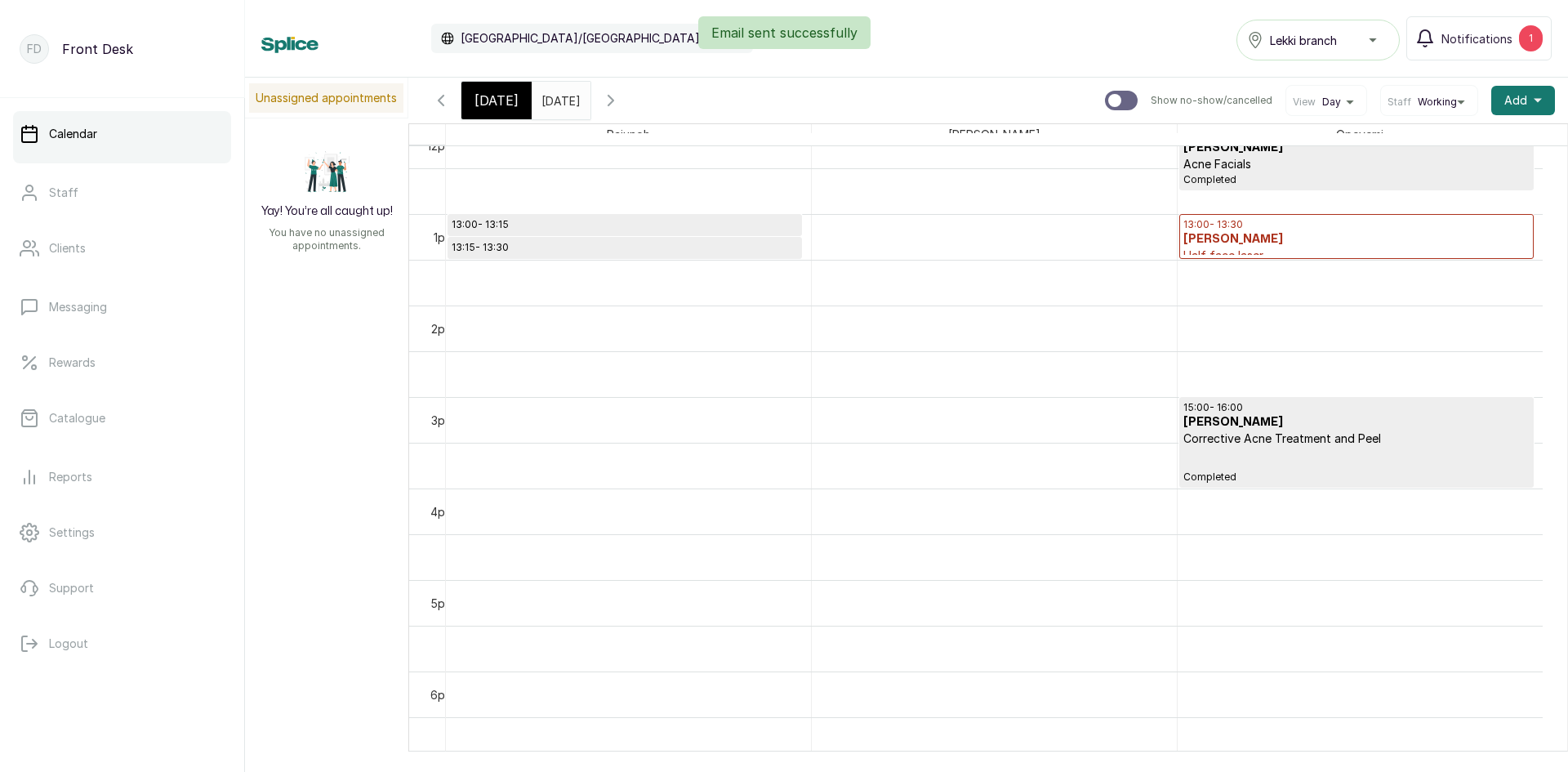
scroll to position [1045, 0]
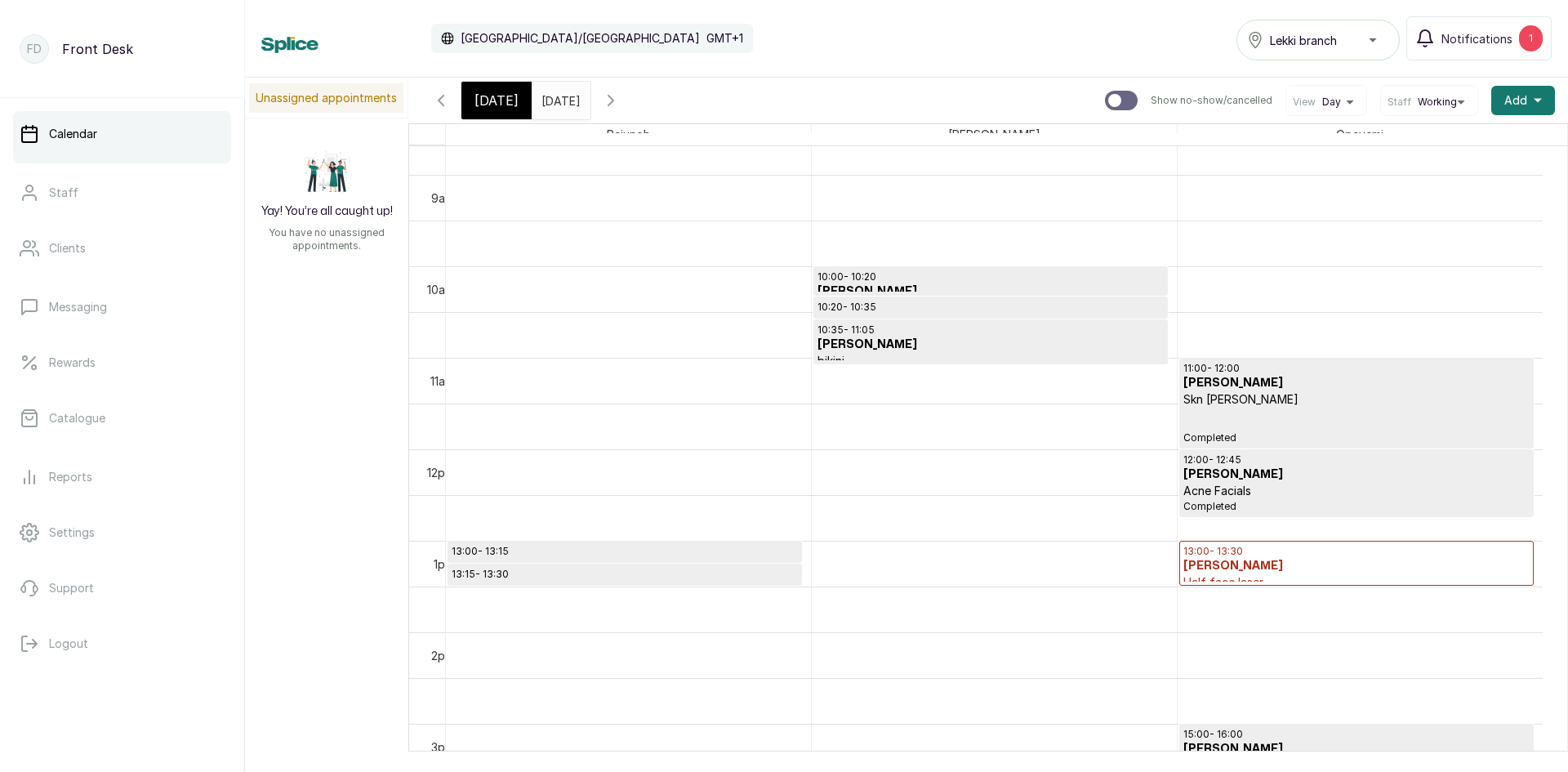
click at [547, 107] on input "[DATE]" at bounding box center [545, 96] width 26 height 28
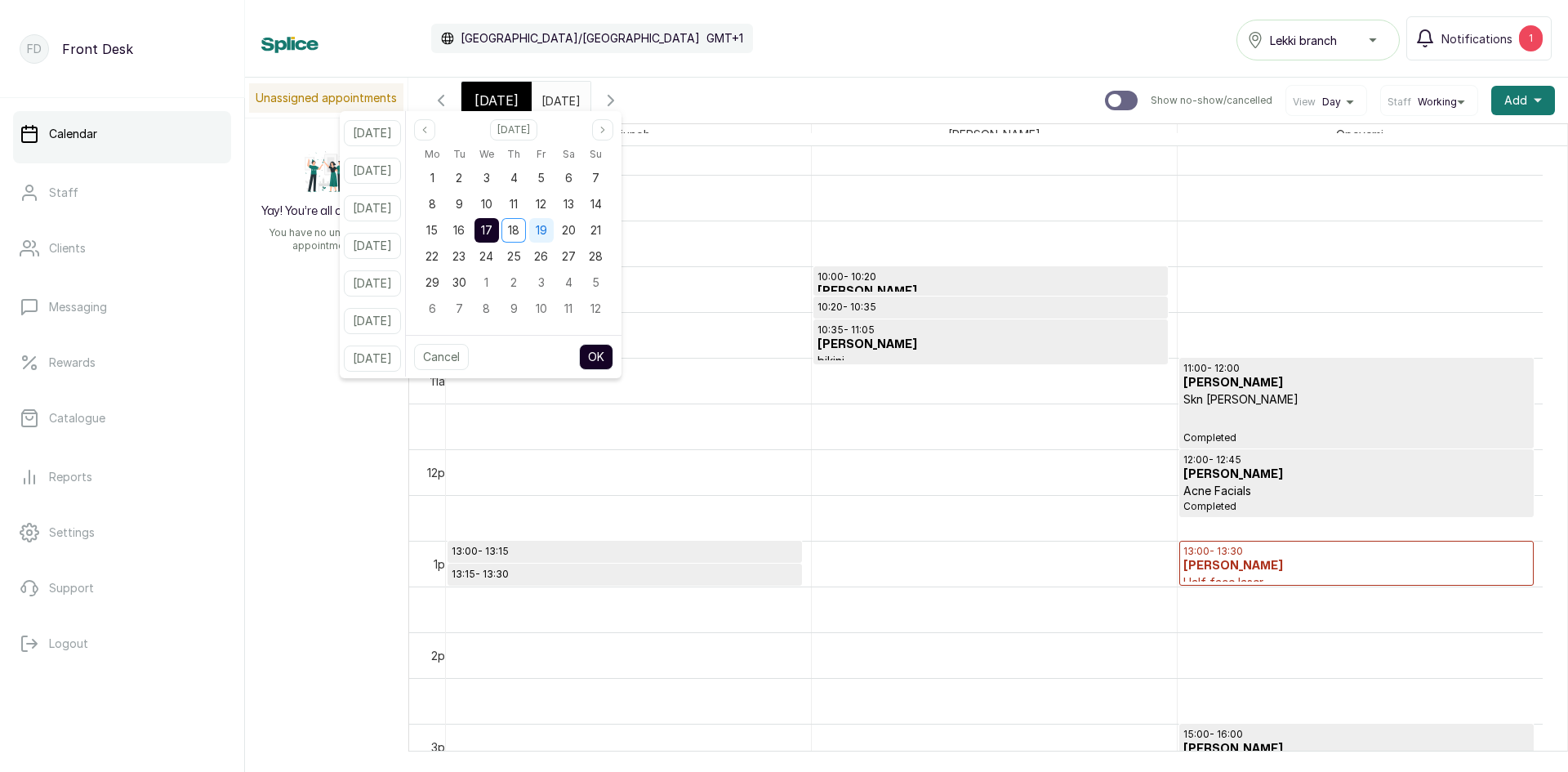
click at [554, 237] on div "19" at bounding box center [542, 230] width 25 height 25
click at [608, 355] on button "OK" at bounding box center [596, 356] width 35 height 26
type input "[DATE]"
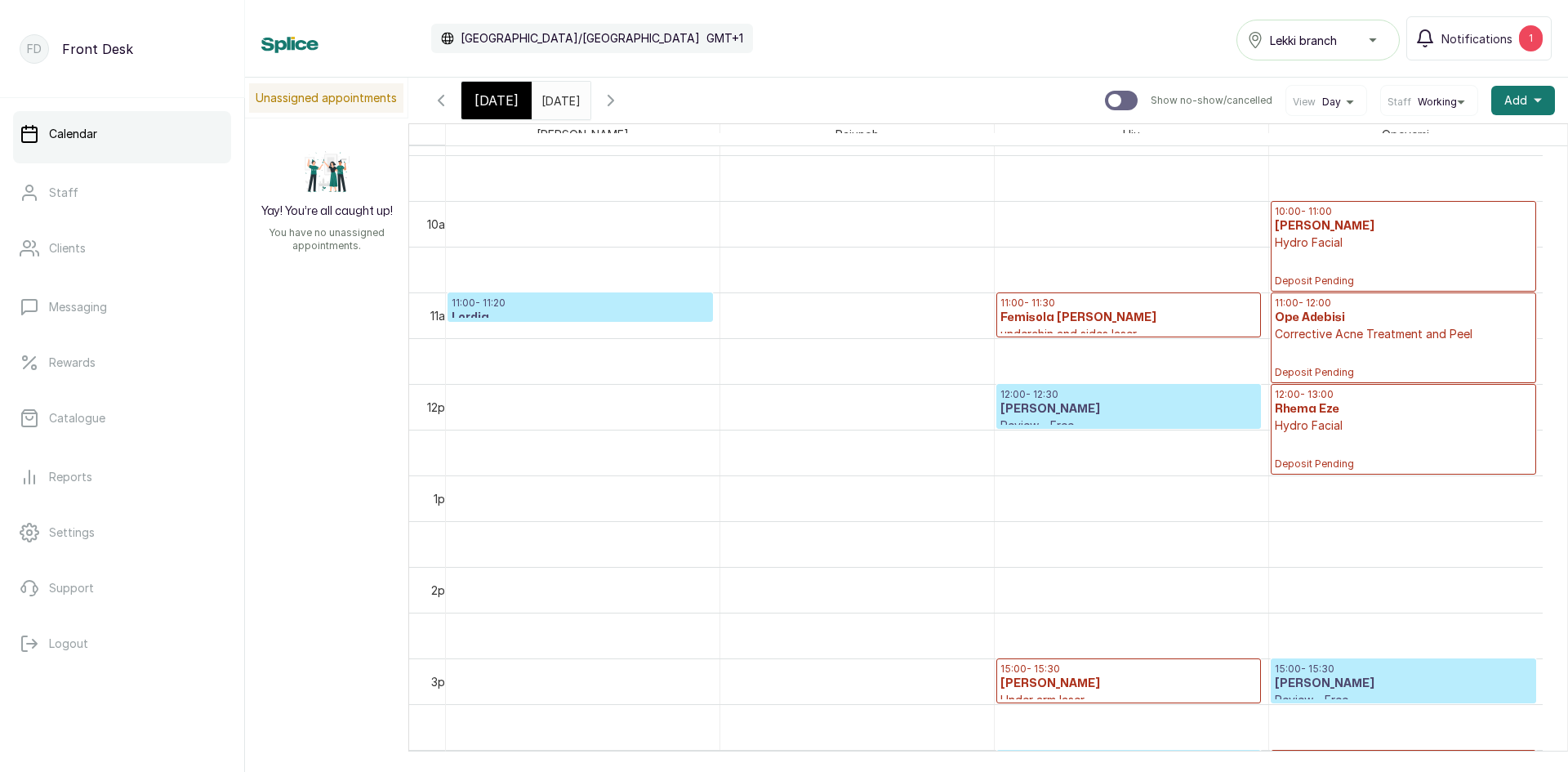
scroll to position [877, 0]
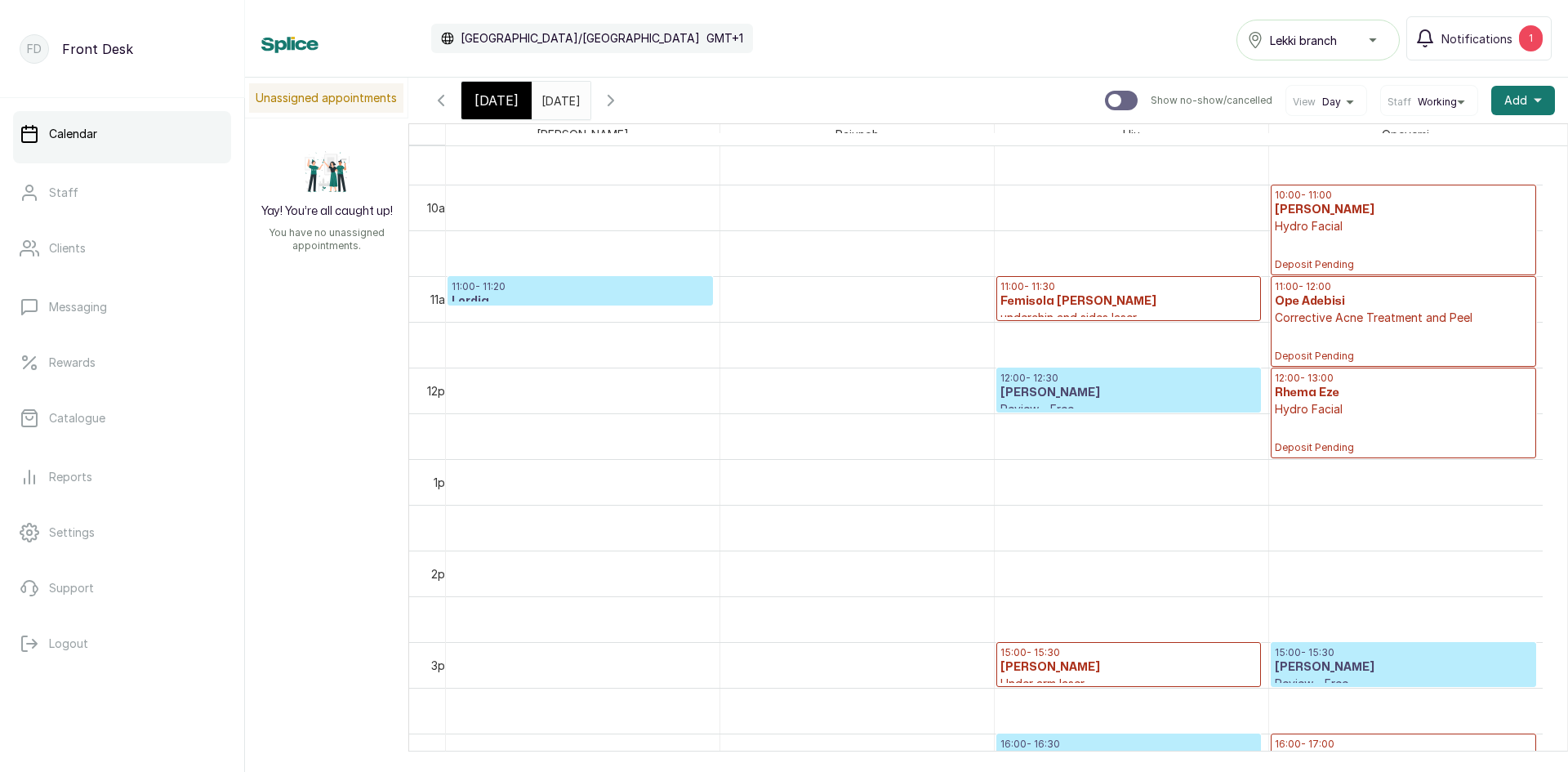
click at [635, 299] on h3 "Lordia" at bounding box center [580, 301] width 257 height 16
